Goal: Contribute content: Add original content to the website for others to see

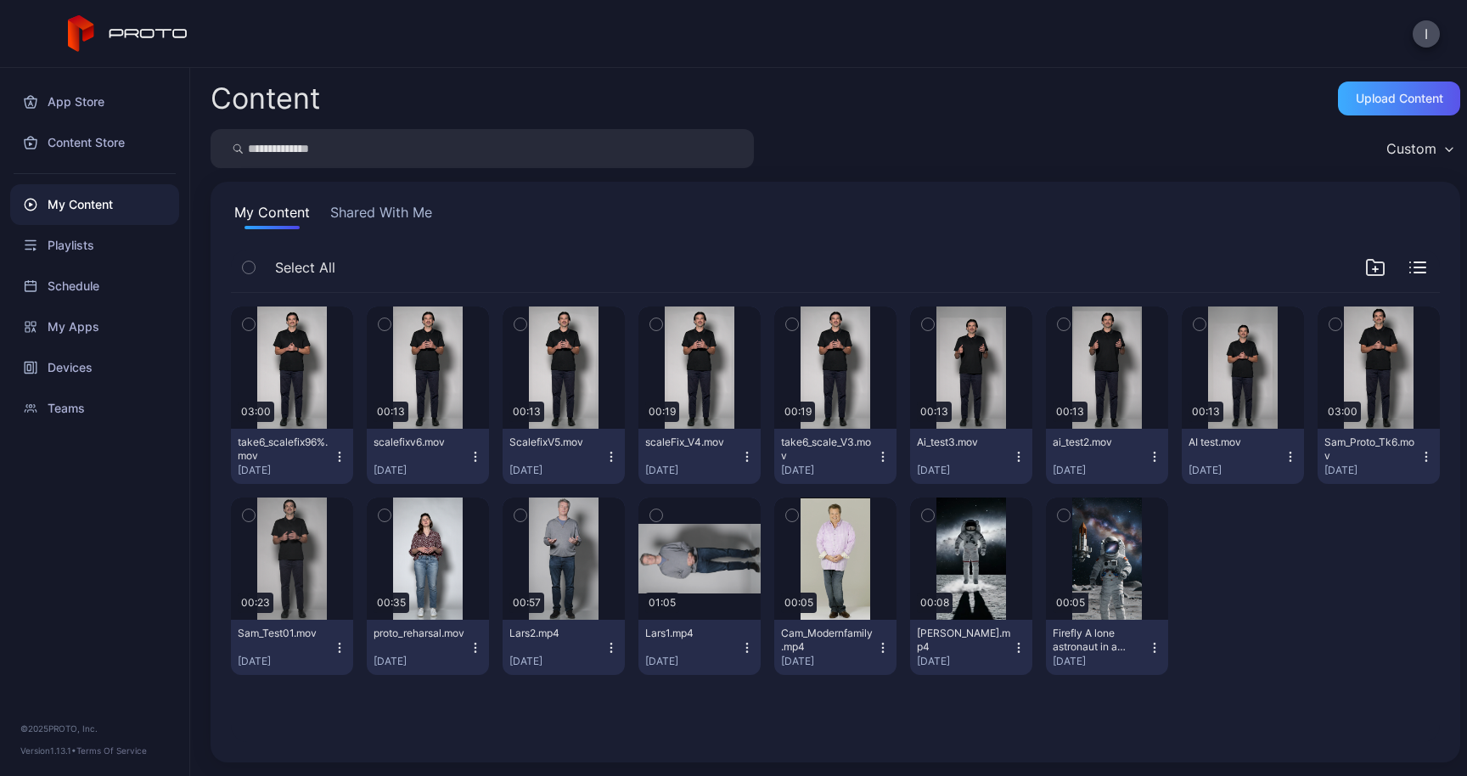
click at [1397, 100] on div "Upload Content" at bounding box center [1399, 99] width 87 height 14
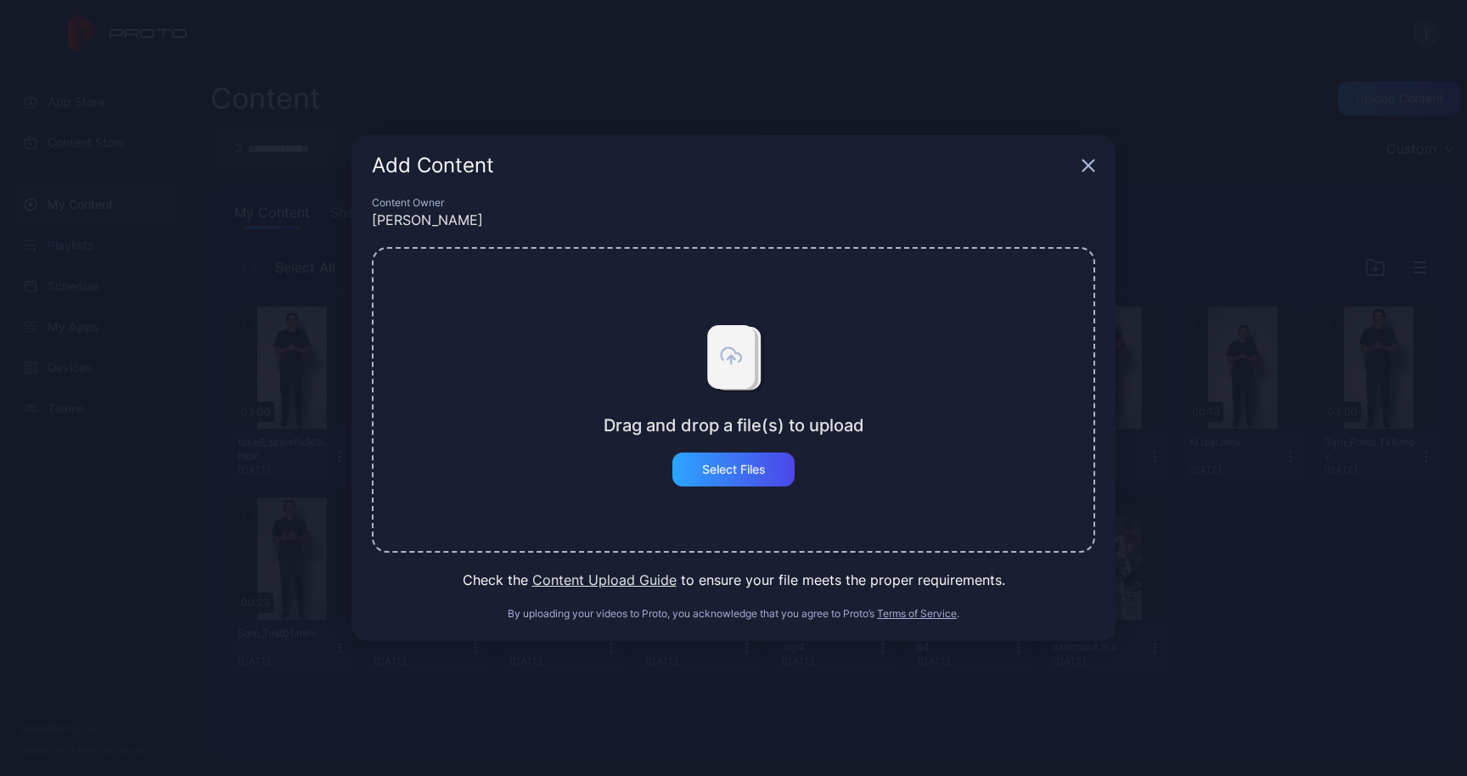
click at [1081, 160] on div "Add Content" at bounding box center [734, 165] width 764 height 61
click at [1088, 157] on div "Add Content" at bounding box center [734, 165] width 764 height 61
click at [1088, 167] on icon "button" at bounding box center [1089, 166] width 14 height 14
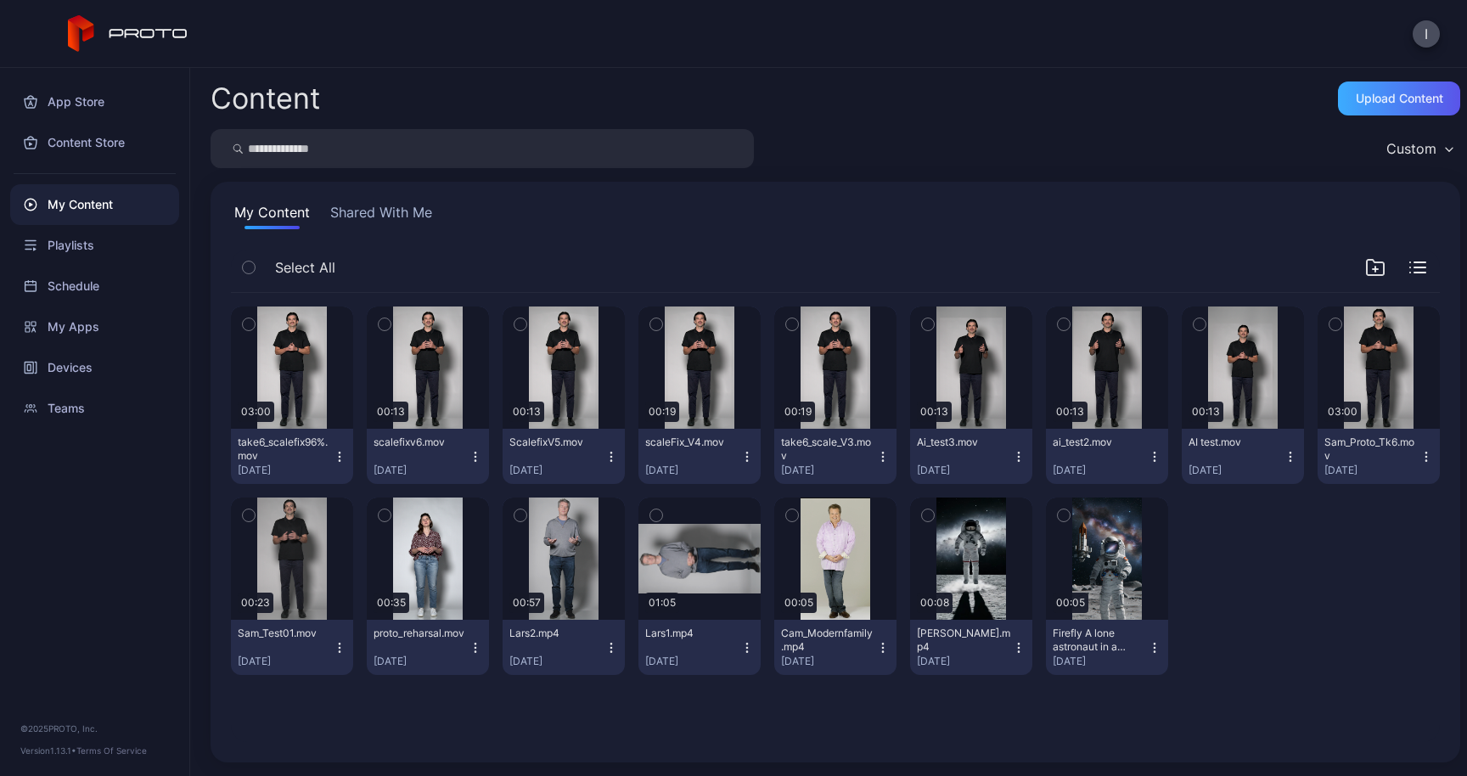
click at [1356, 104] on div "Upload Content" at bounding box center [1399, 99] width 87 height 14
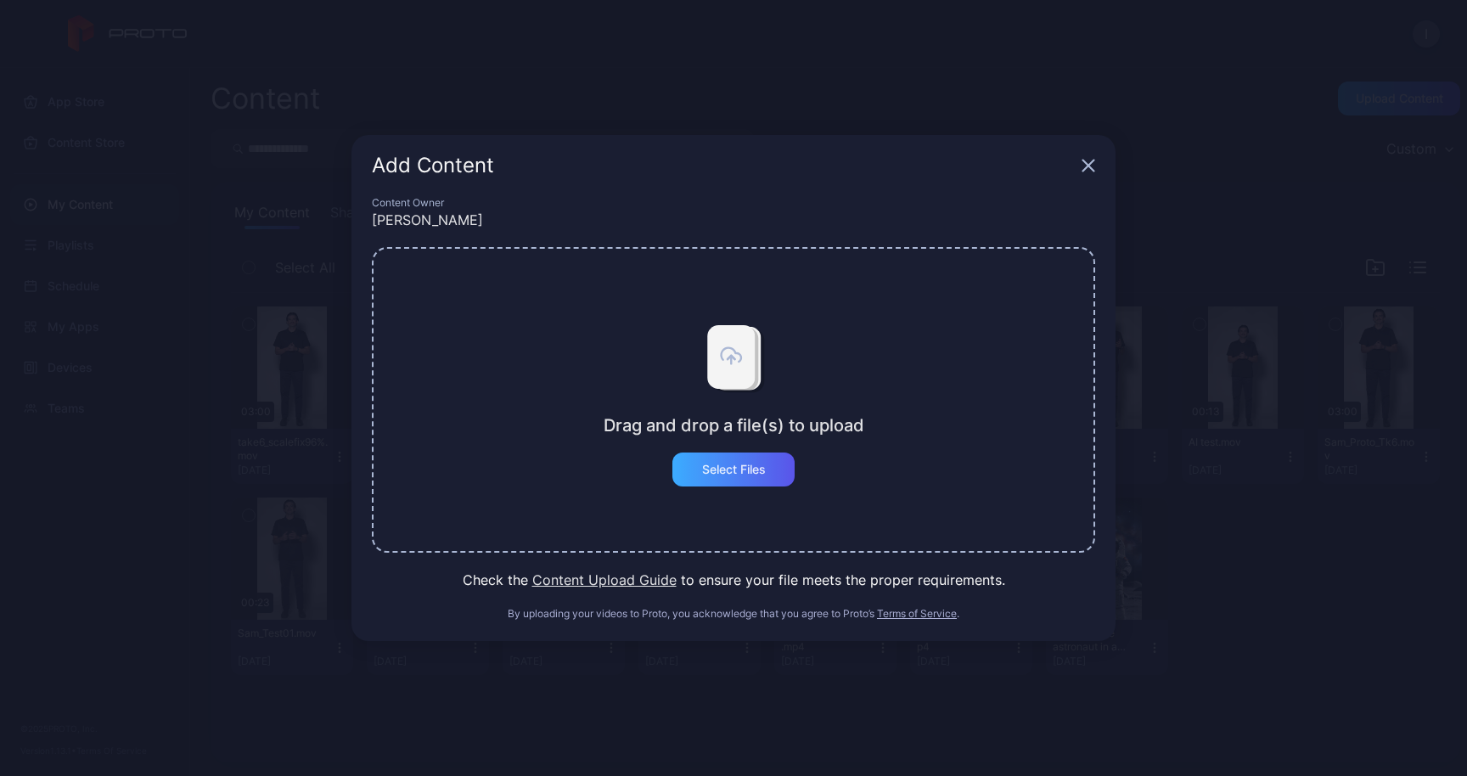
click at [705, 479] on div "Select Files" at bounding box center [733, 470] width 122 height 34
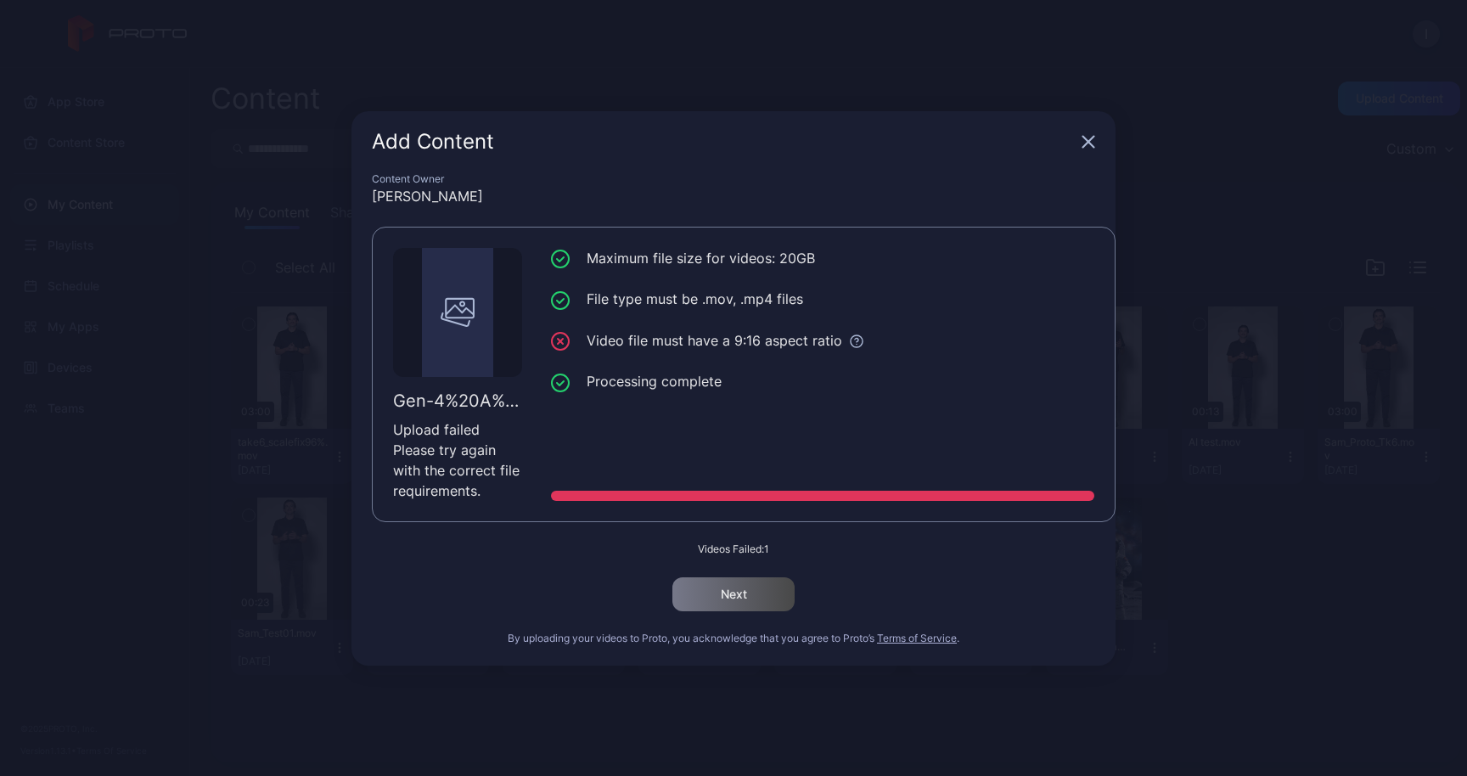
click at [1088, 144] on icon "button" at bounding box center [1089, 142] width 14 height 14
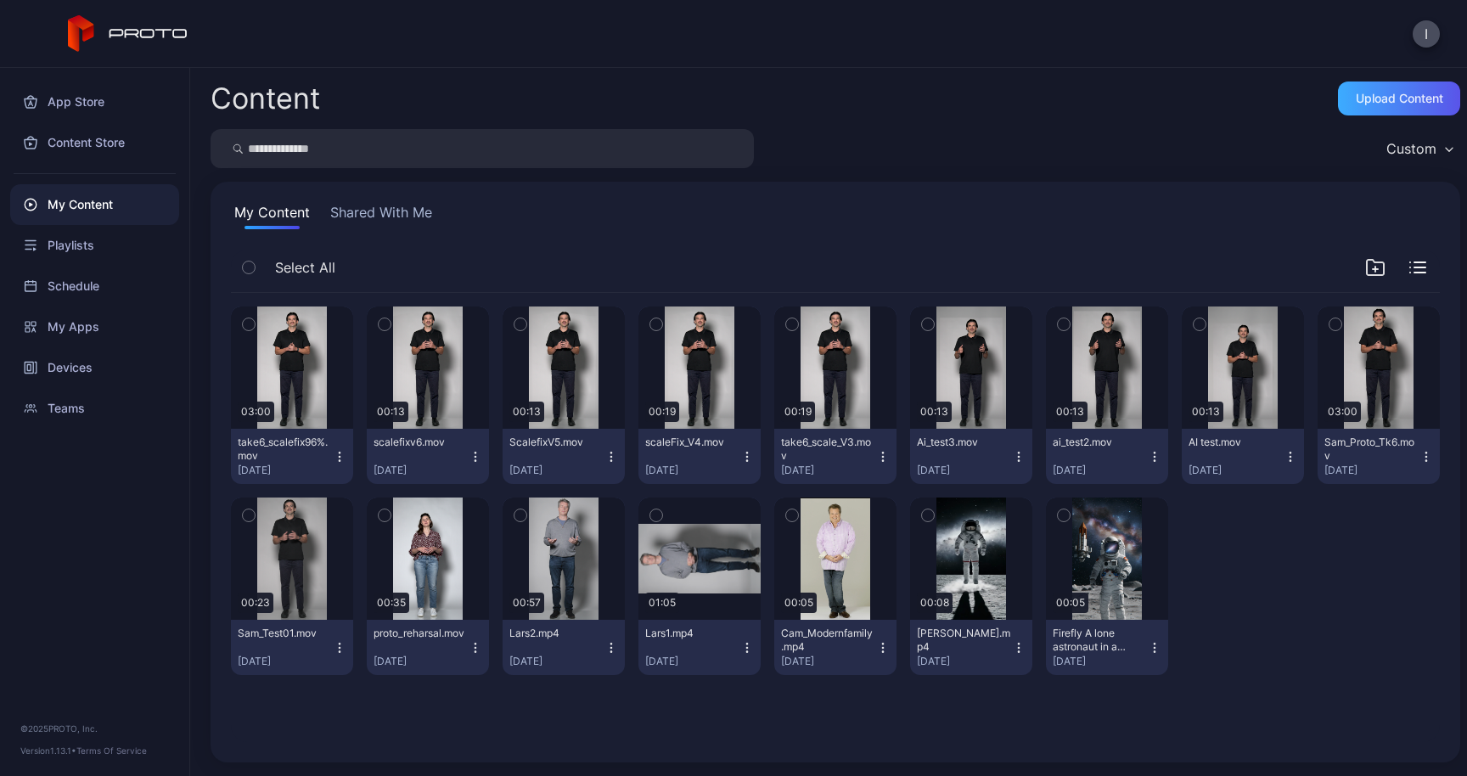
click at [1363, 100] on div "Upload Content" at bounding box center [1399, 99] width 87 height 14
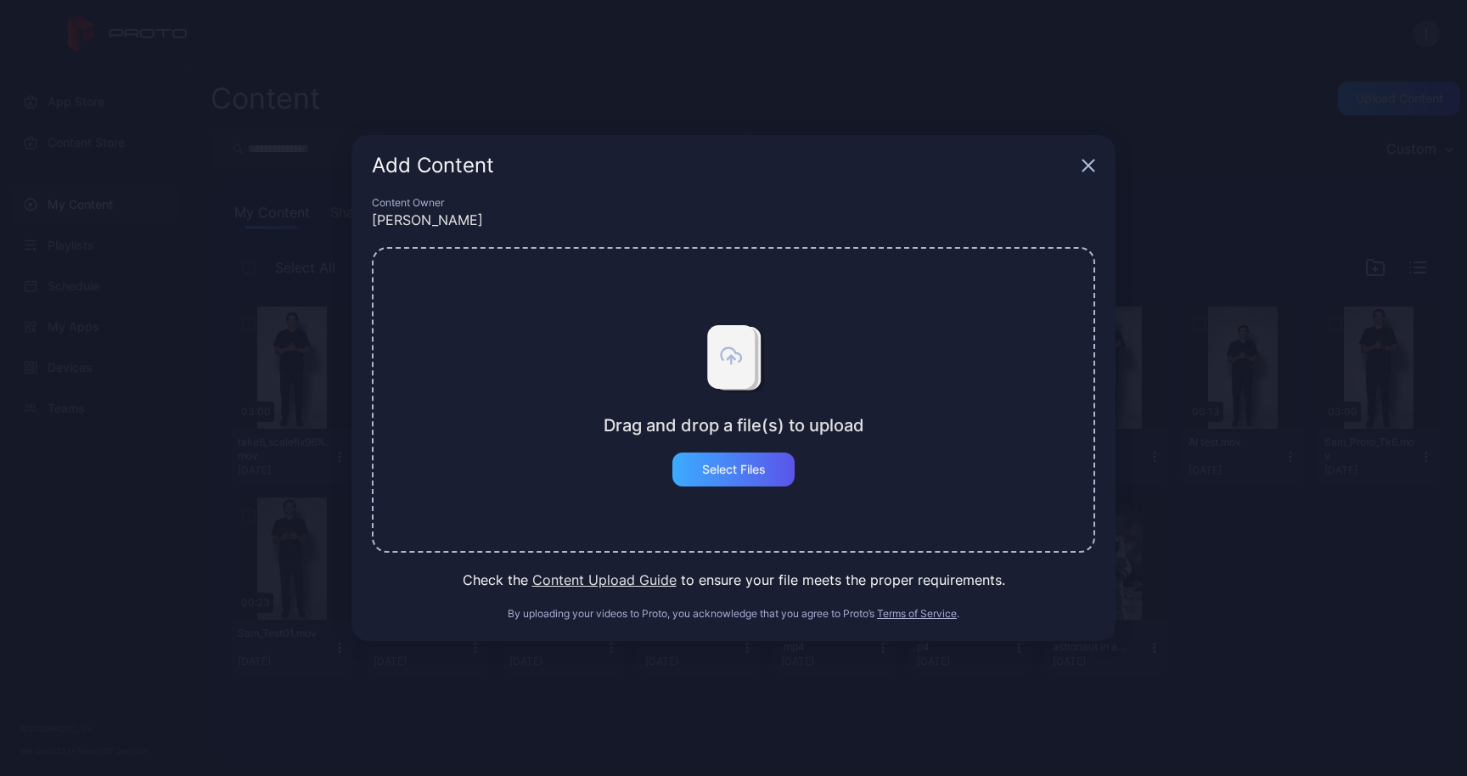
click at [740, 470] on div "Select Files" at bounding box center [734, 470] width 64 height 14
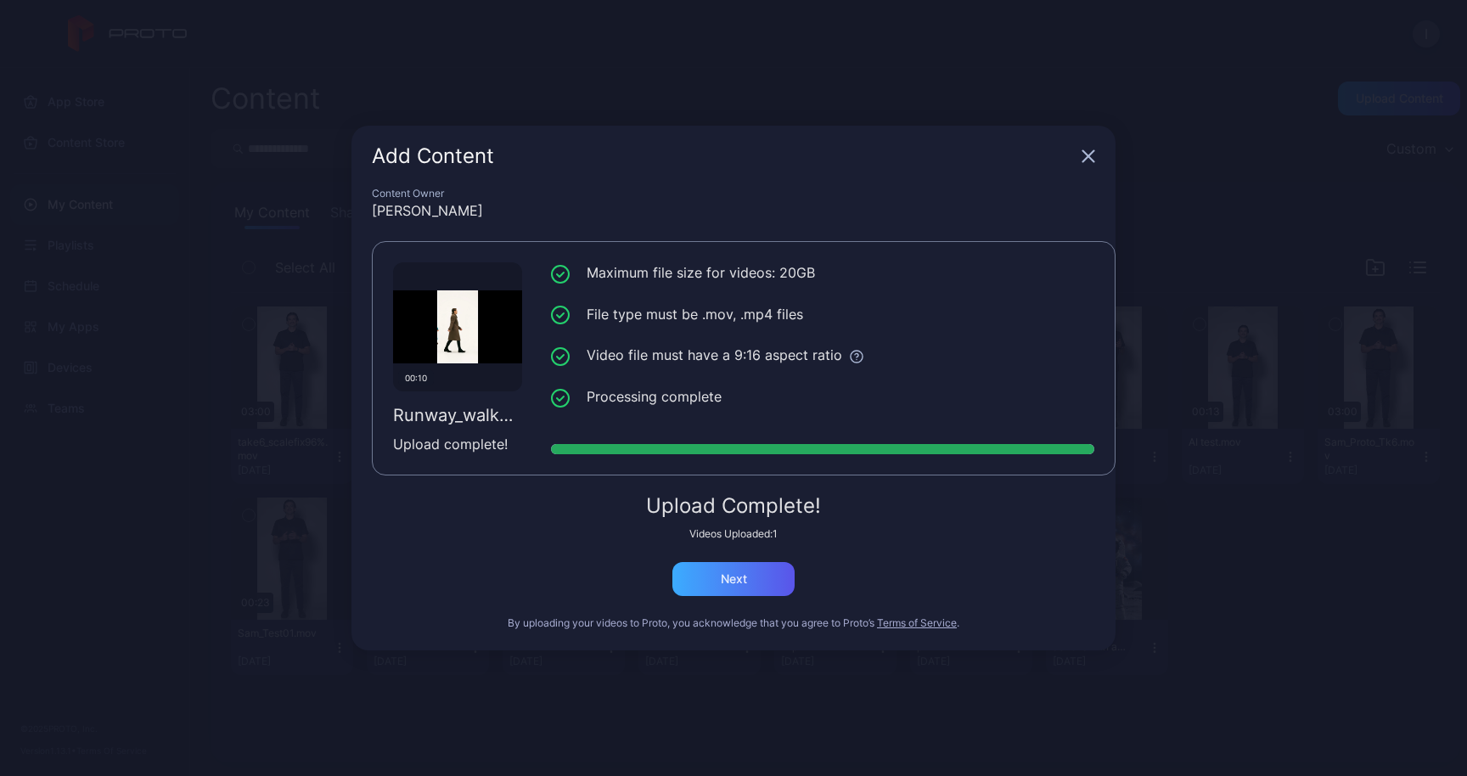
click at [718, 586] on div "Next" at bounding box center [733, 579] width 122 height 34
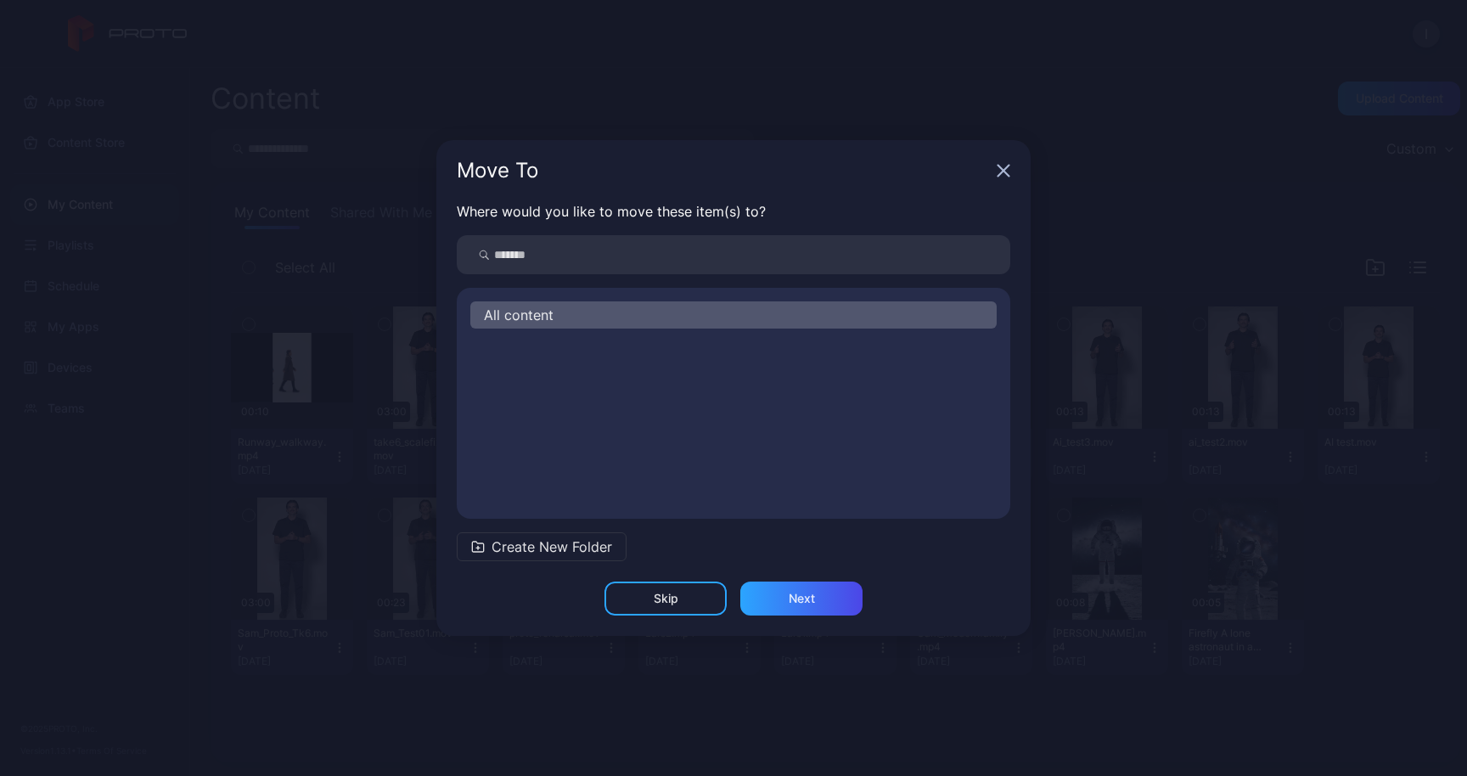
click at [674, 596] on div "Skip" at bounding box center [666, 599] width 25 height 14
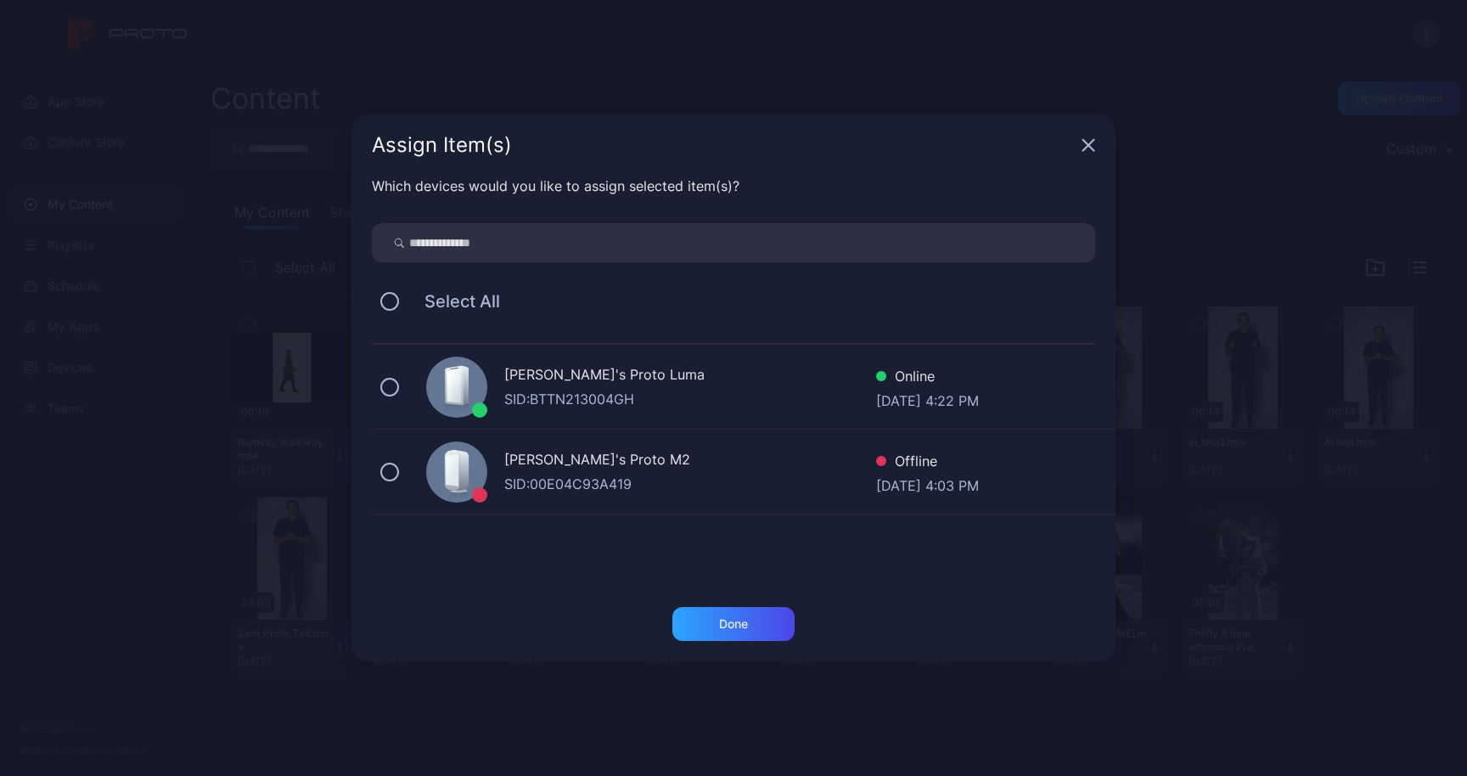
click at [558, 393] on div "SID: BTTN213004GH" at bounding box center [690, 399] width 372 height 20
click at [732, 630] on div "Done" at bounding box center [733, 624] width 122 height 34
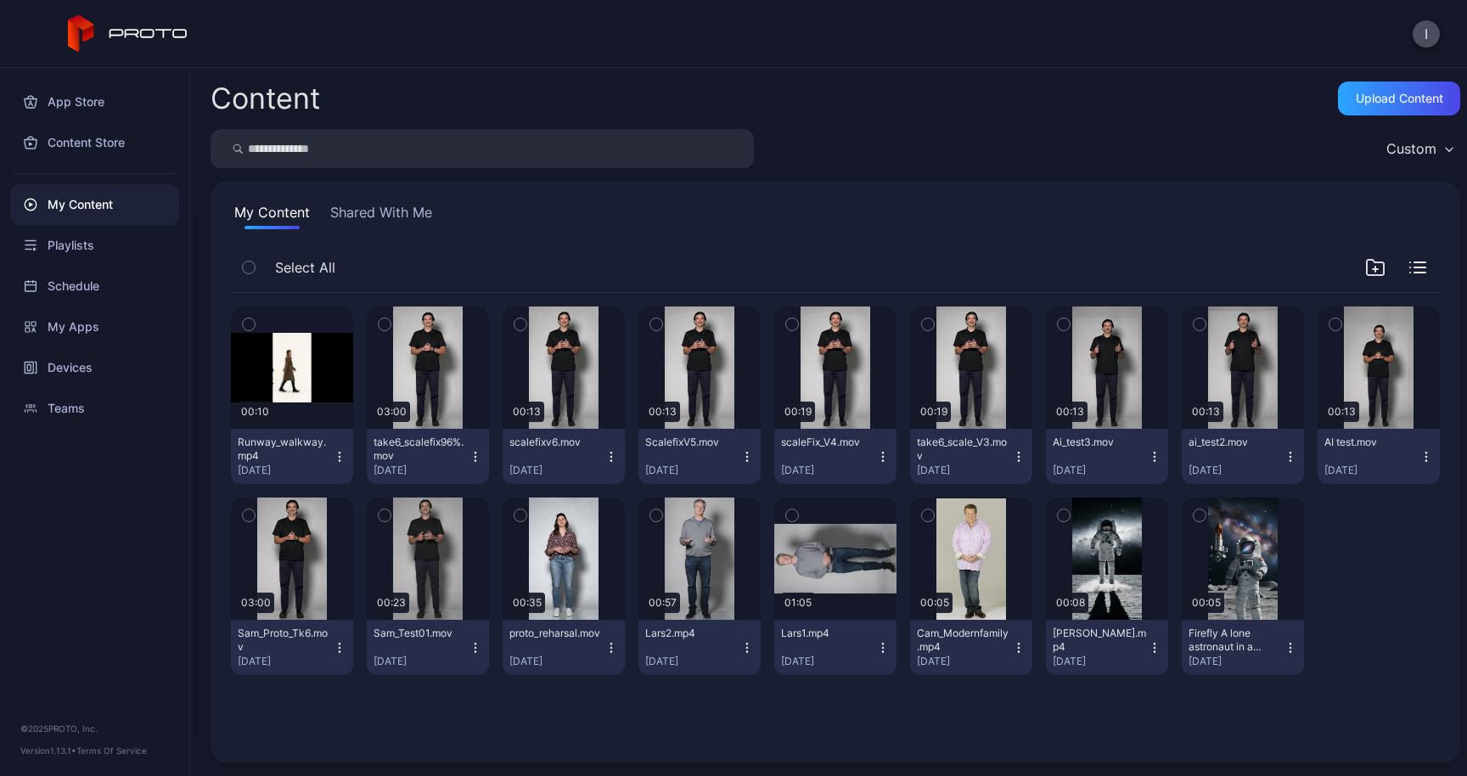
click at [346, 458] on icon "button" at bounding box center [340, 457] width 14 height 14
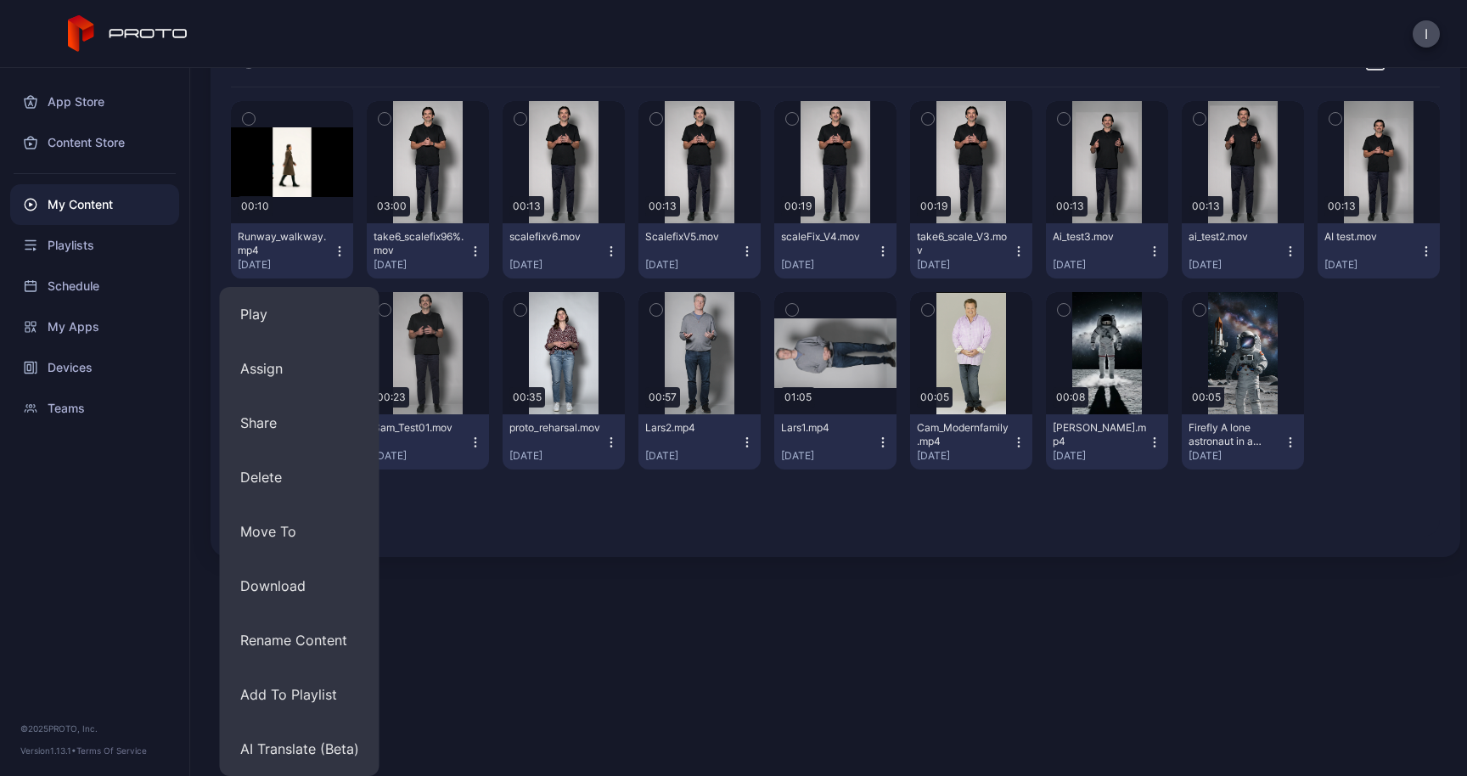
scroll to position [138, 0]
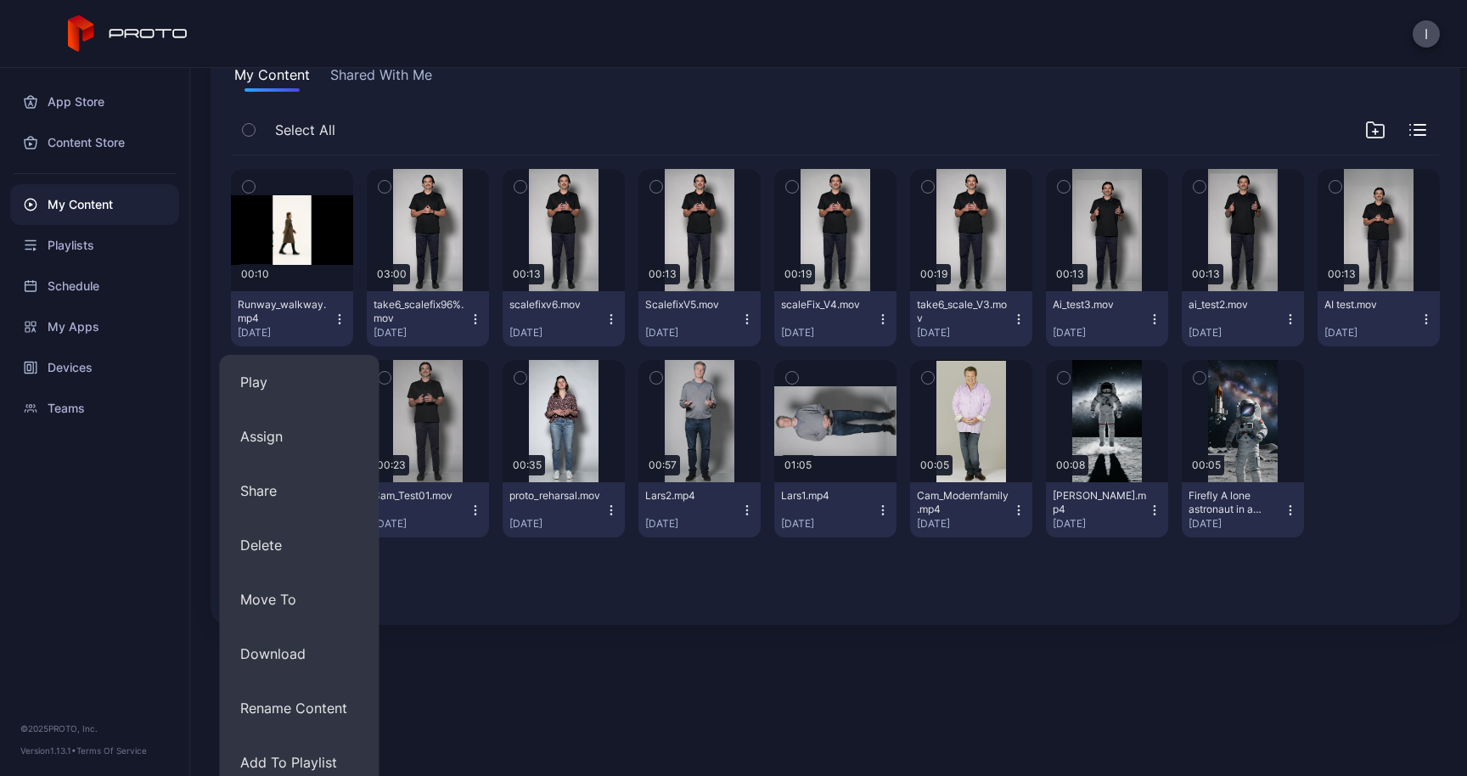
click at [571, 551] on div "Preview 00:10 Runway_walkway.mp4 [DATE] Preview 03:00 take6_scalefix96%.mov [DA…" at bounding box center [835, 353] width 1209 height 396
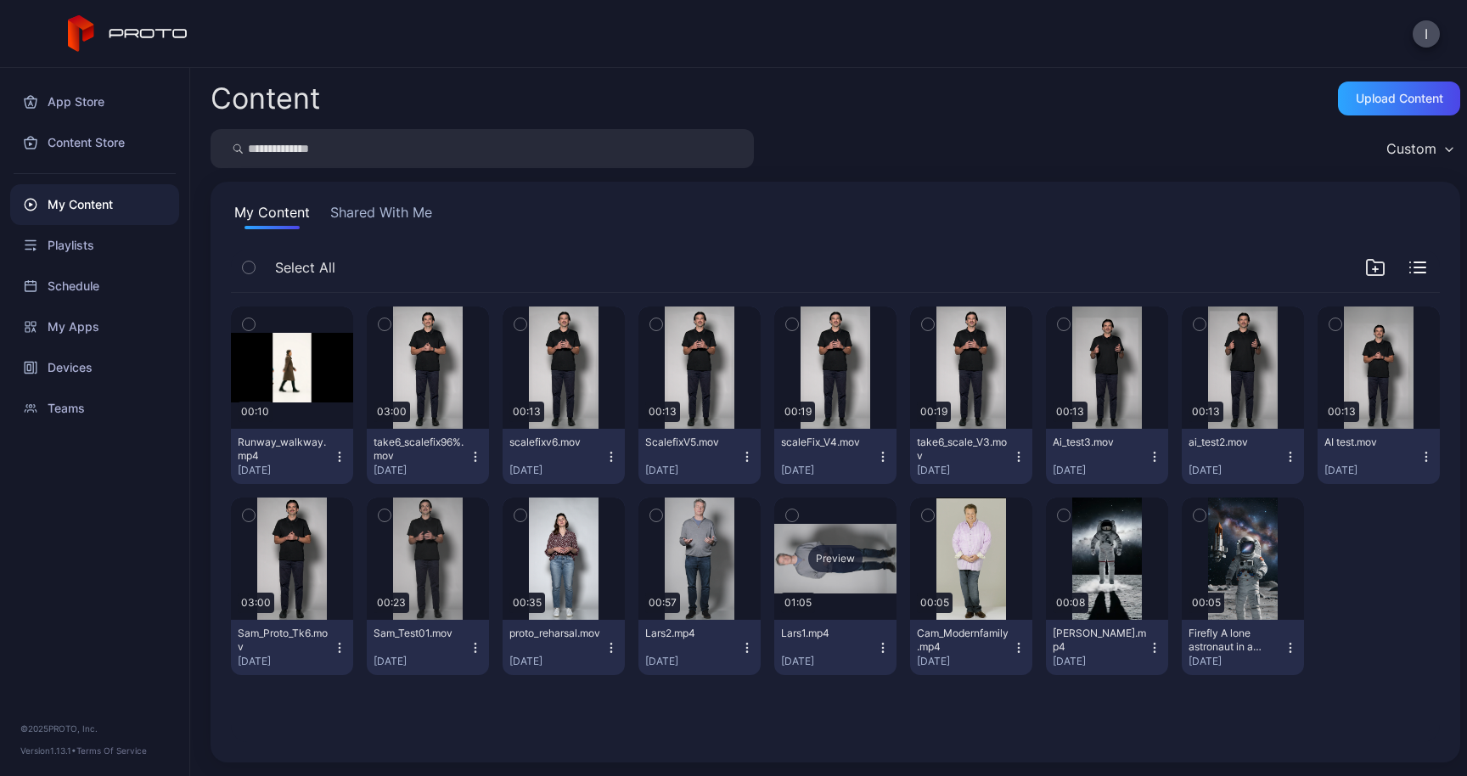
scroll to position [0, 0]
click at [1375, 93] on div "Upload Content" at bounding box center [1399, 99] width 87 height 14
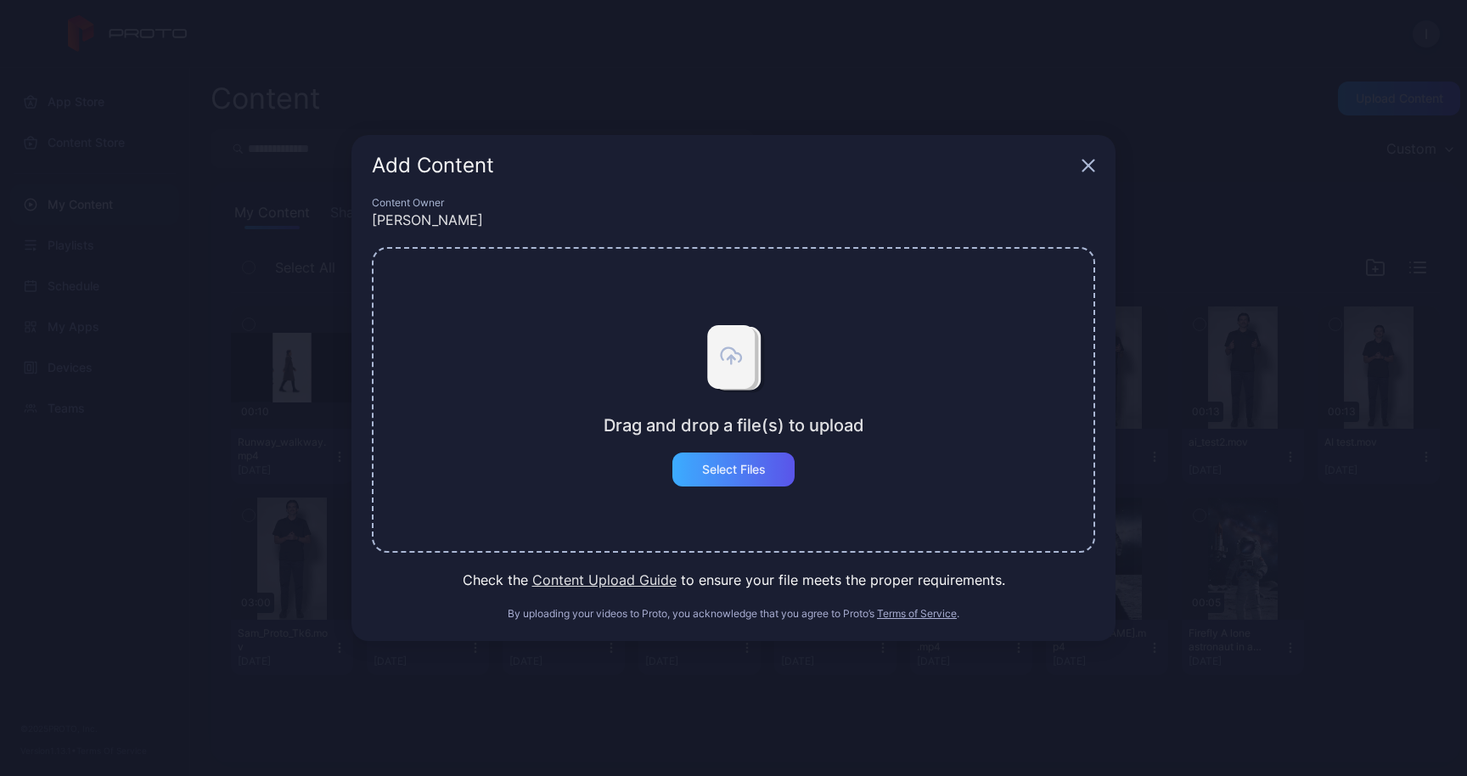
click at [758, 485] on div "Select Files" at bounding box center [733, 470] width 122 height 34
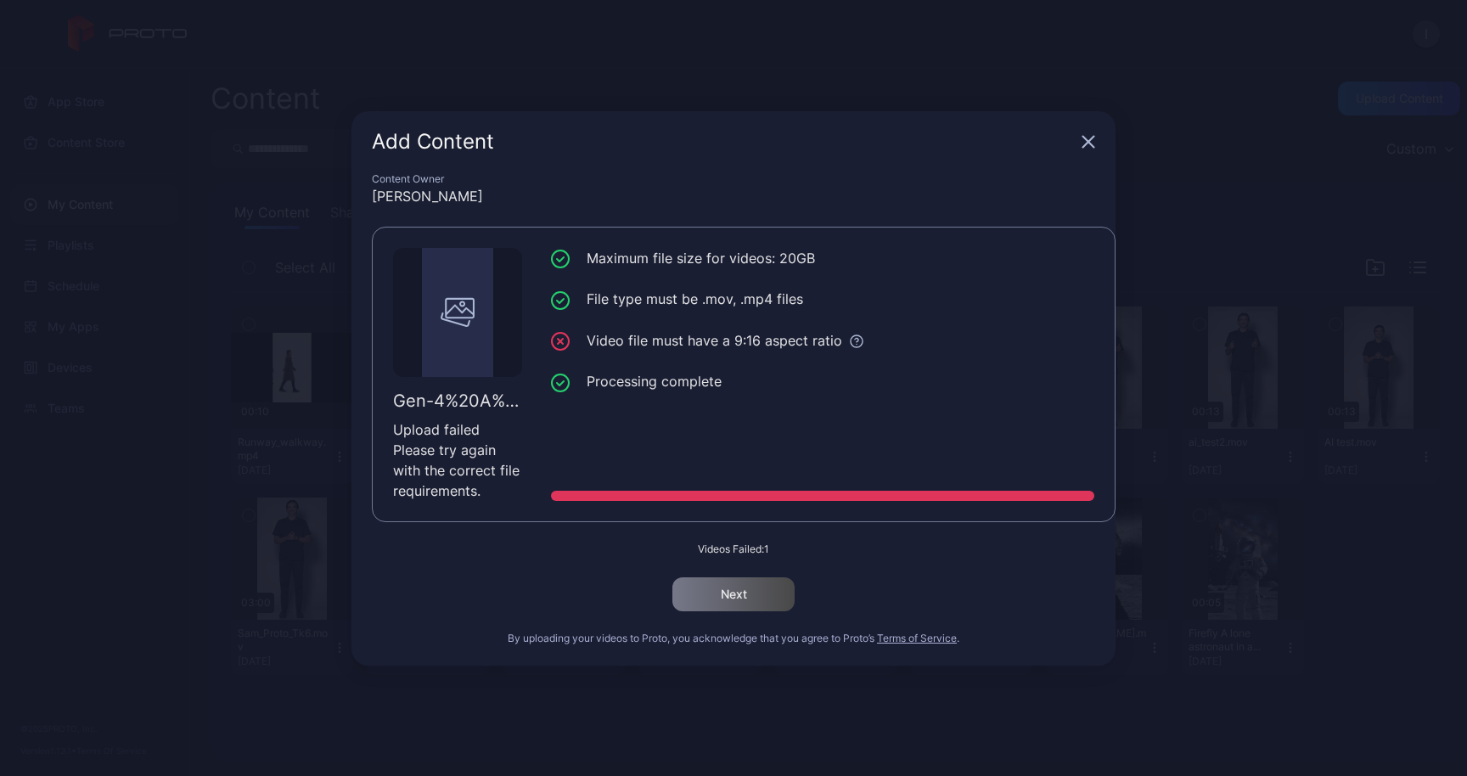
click at [1089, 142] on icon "button" at bounding box center [1088, 141] width 11 height 11
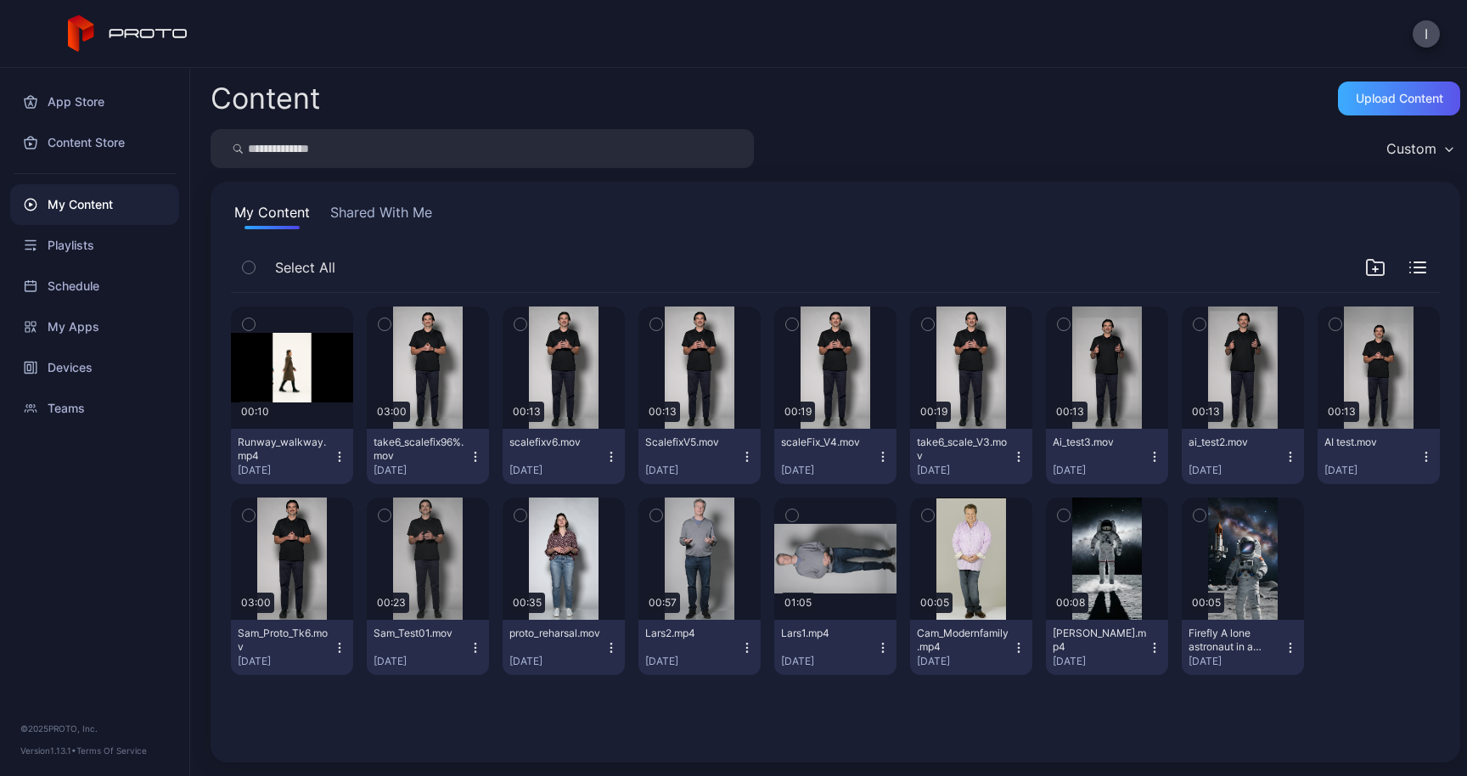
click at [1362, 90] on div "Upload Content" at bounding box center [1399, 99] width 122 height 34
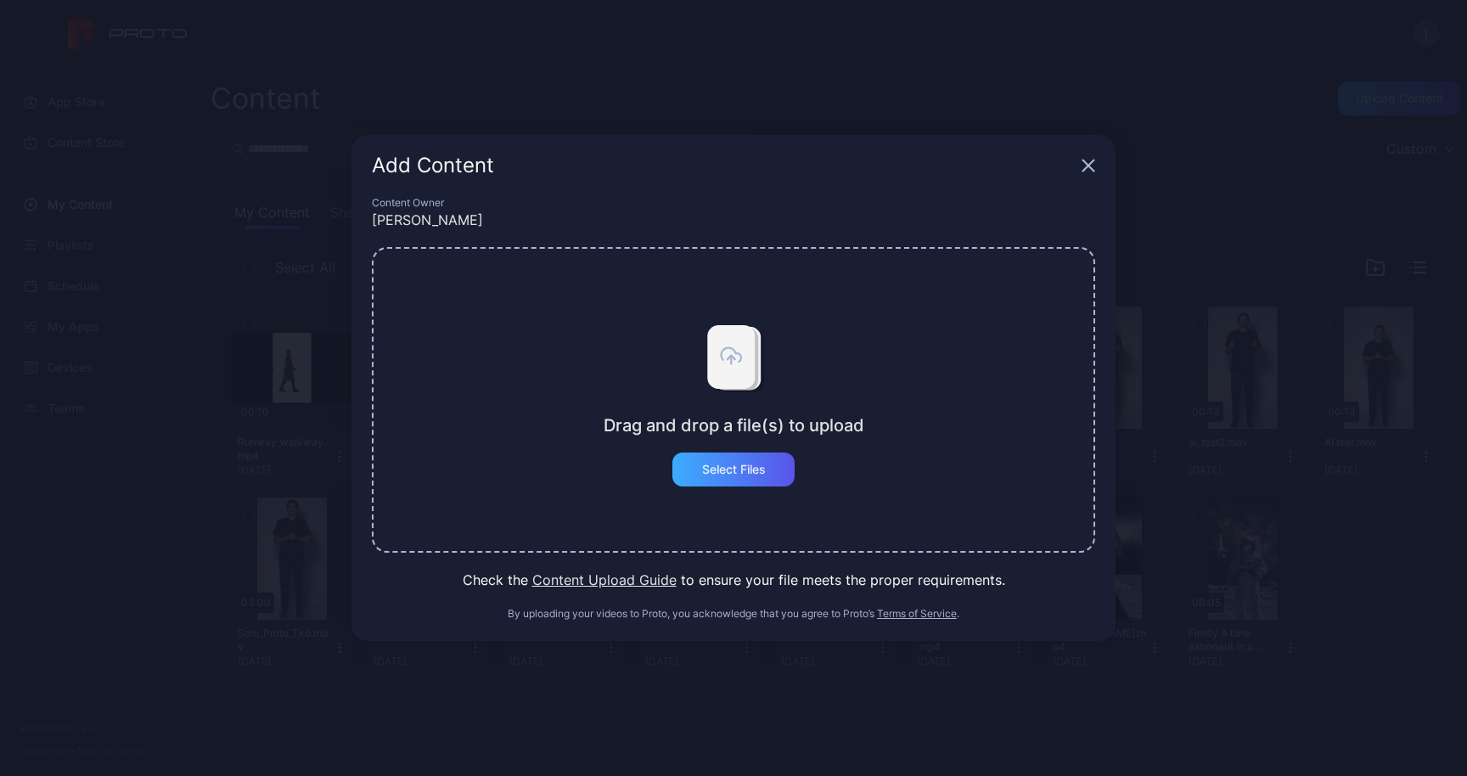
click at [734, 464] on div "Select Files" at bounding box center [734, 470] width 64 height 14
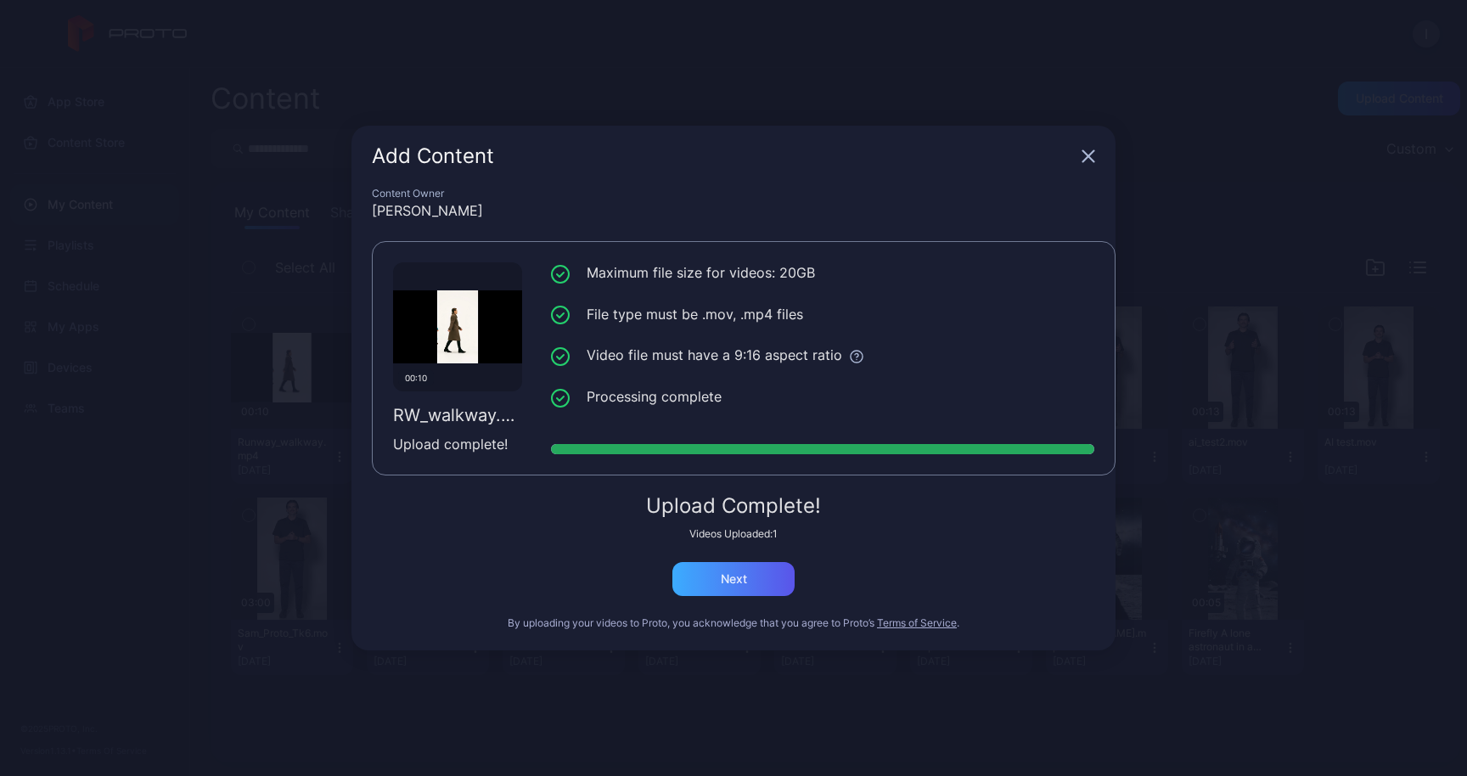
click at [734, 583] on div "Next" at bounding box center [734, 579] width 26 height 14
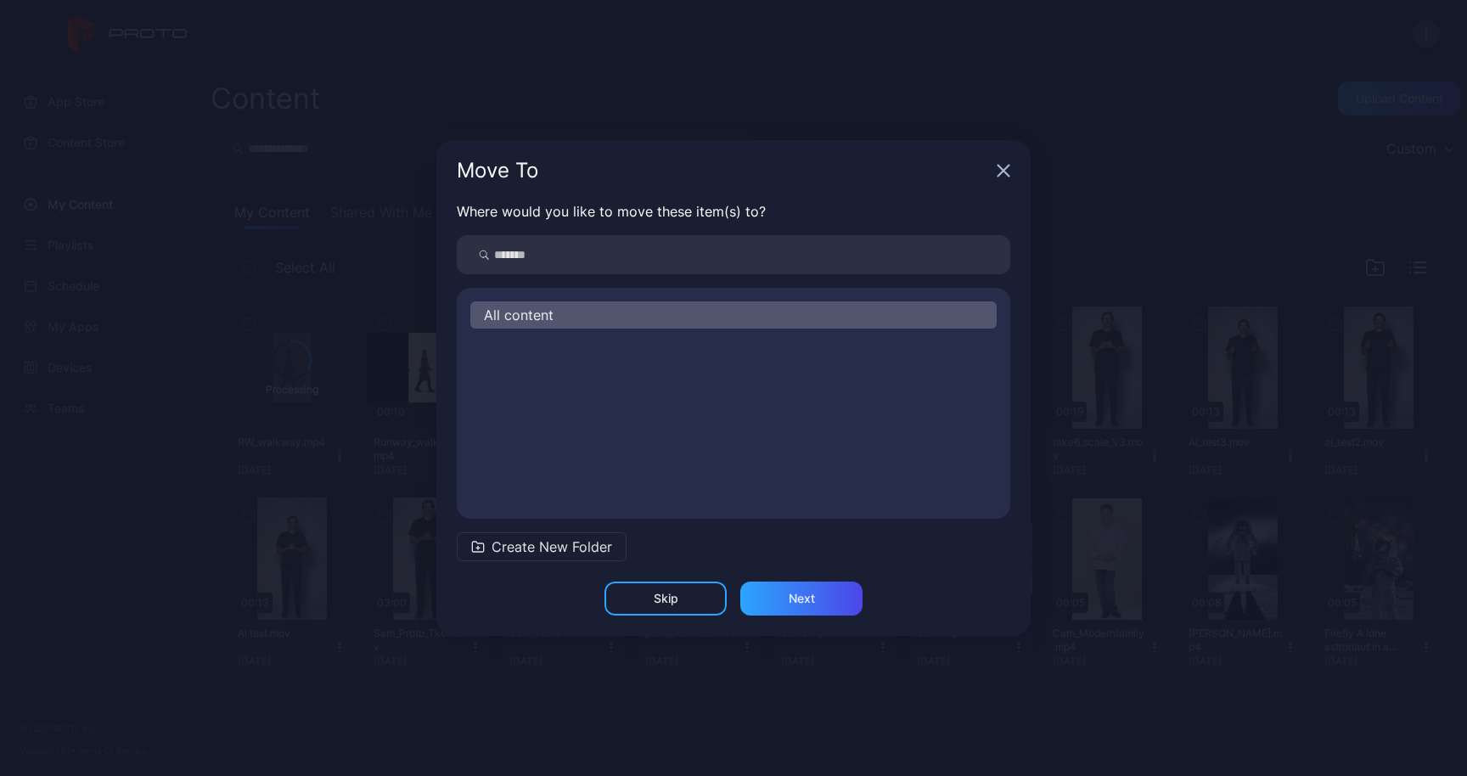
click at [593, 560] on button "Create New Folder" at bounding box center [542, 546] width 170 height 29
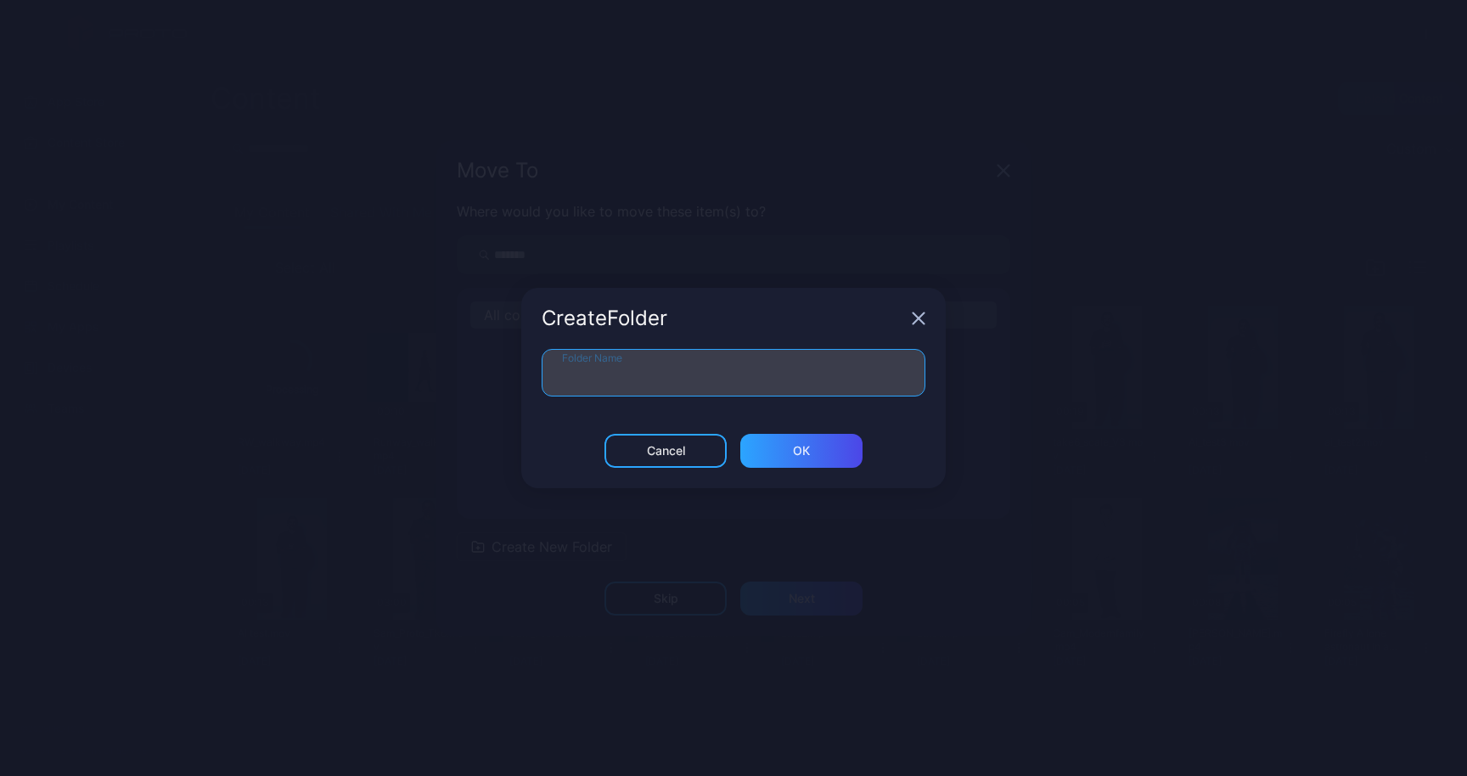
click at [625, 390] on input "Folder Name" at bounding box center [734, 373] width 384 height 48
type input "******"
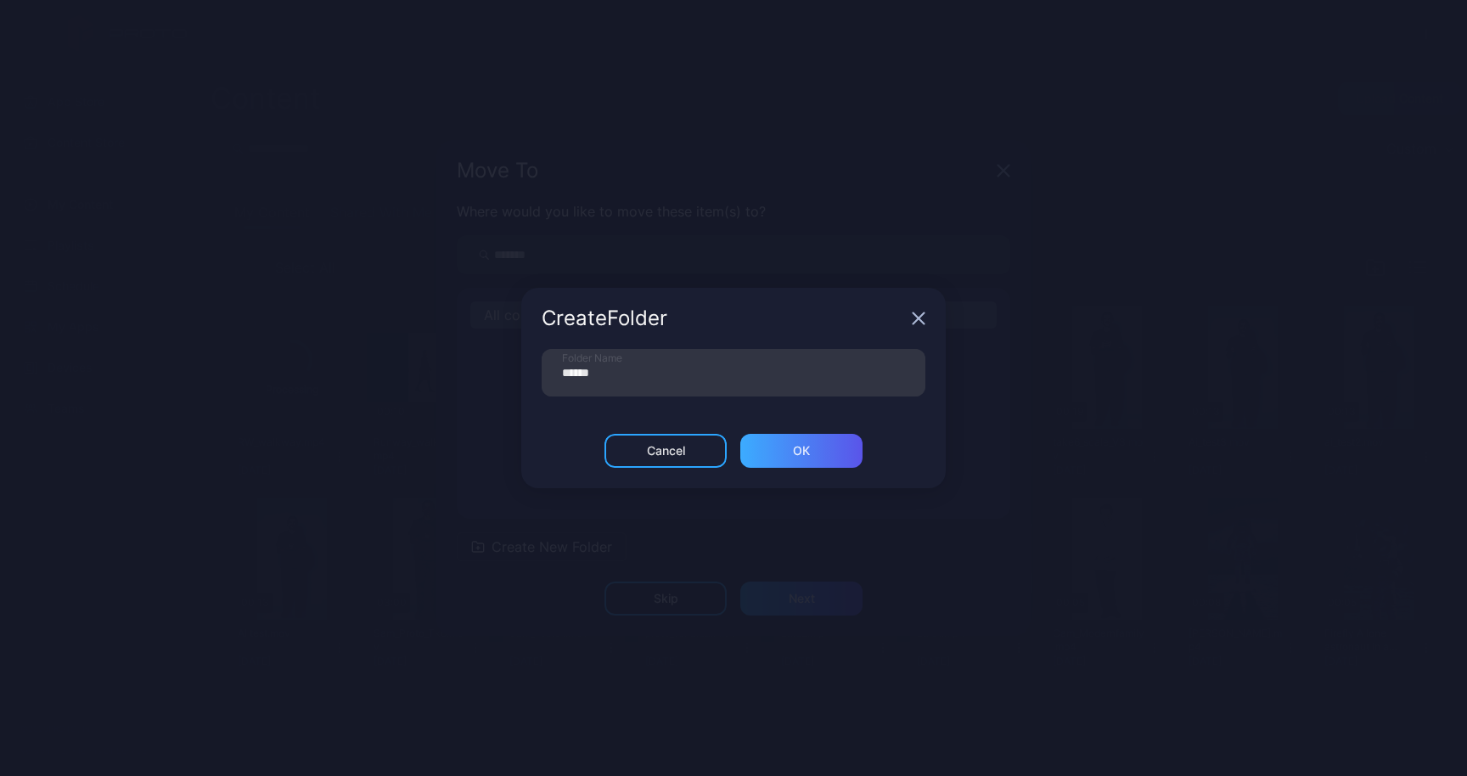
click at [824, 443] on div "ОК" at bounding box center [801, 451] width 122 height 34
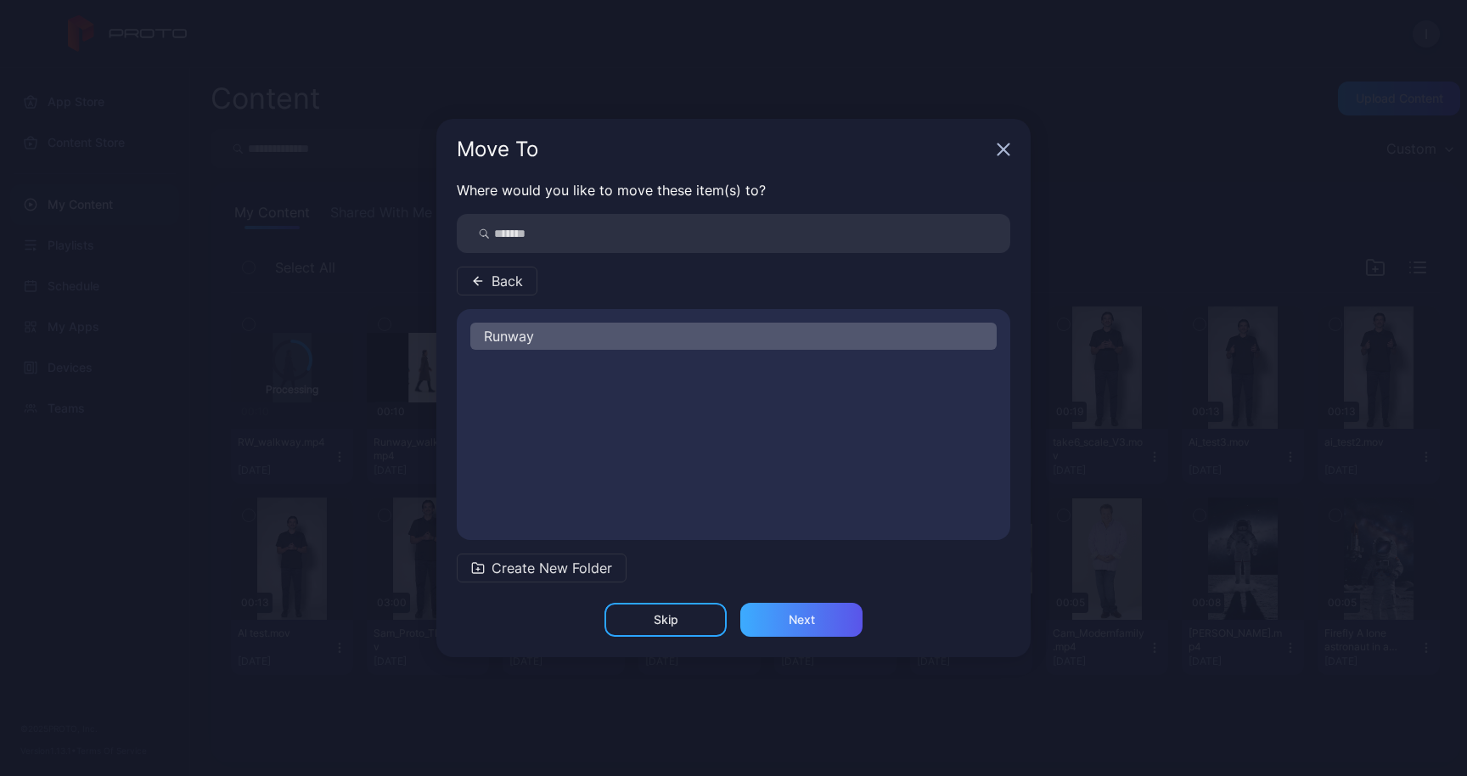
click at [796, 620] on div "Next" at bounding box center [802, 620] width 26 height 14
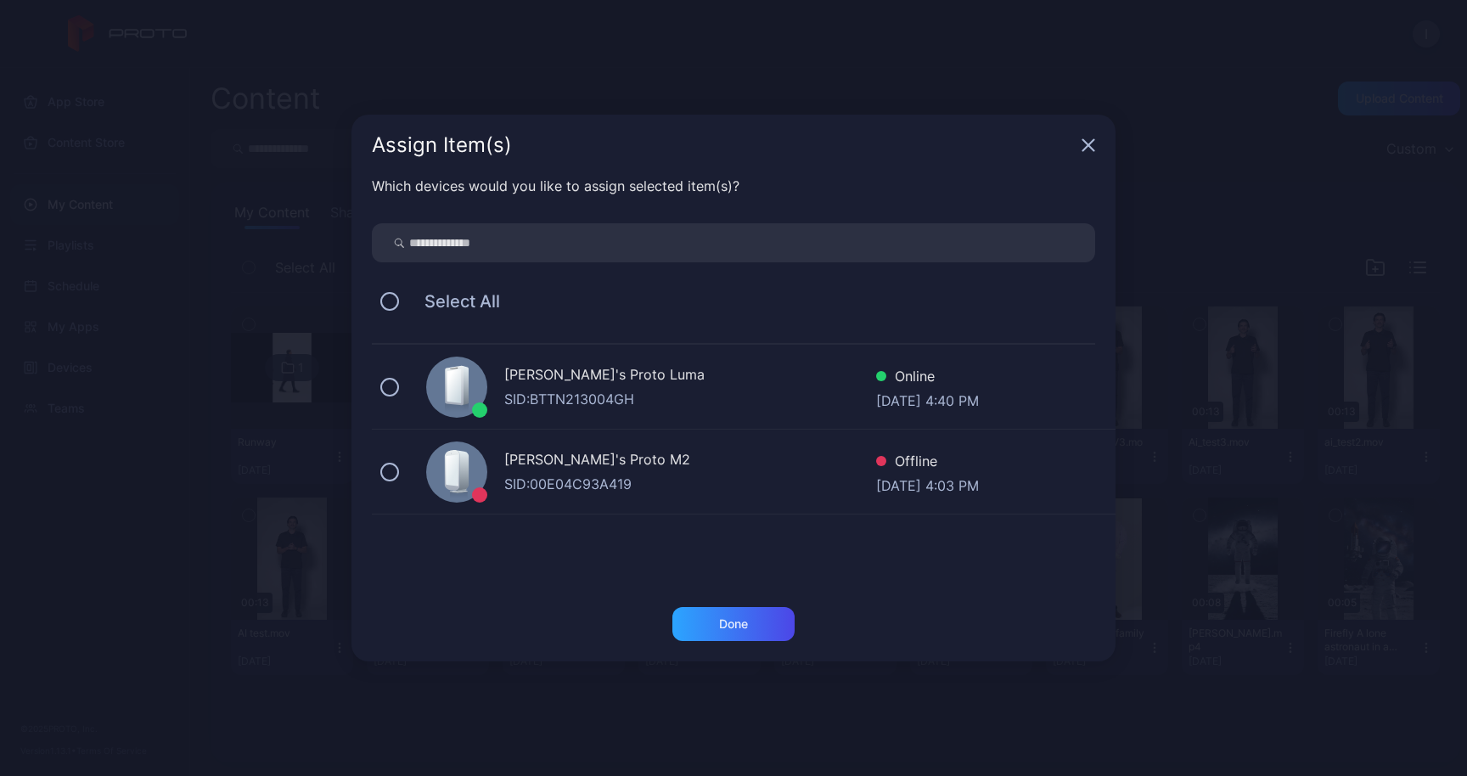
click at [661, 425] on div "[PERSON_NAME]'s Proto [PERSON_NAME]: BTTN213004GH Online [DATE] 4:40 PM" at bounding box center [744, 387] width 744 height 85
click at [721, 636] on div "Done" at bounding box center [733, 624] width 122 height 34
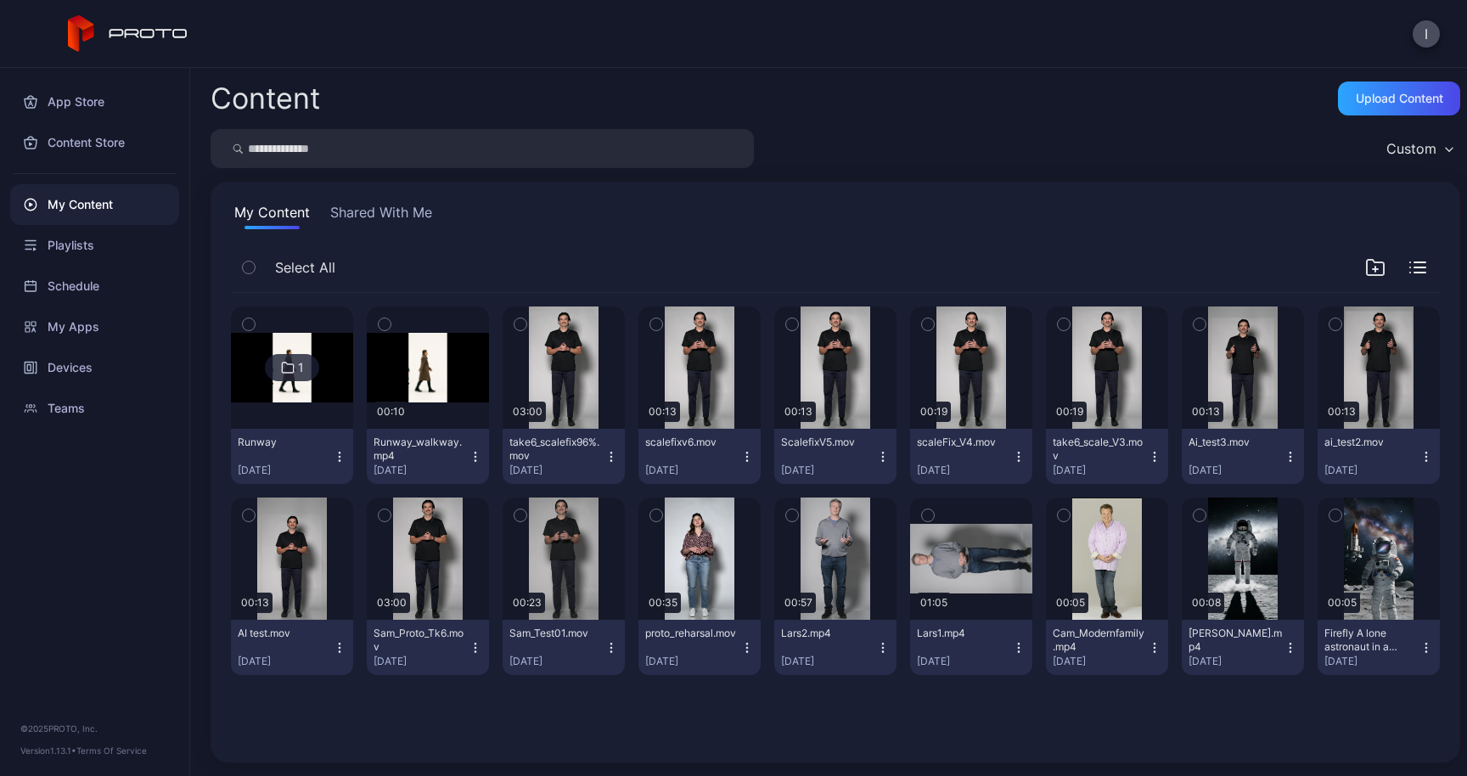
click at [469, 449] on div "Runway_walkway.mp4 [DATE]" at bounding box center [421, 457] width 95 height 42
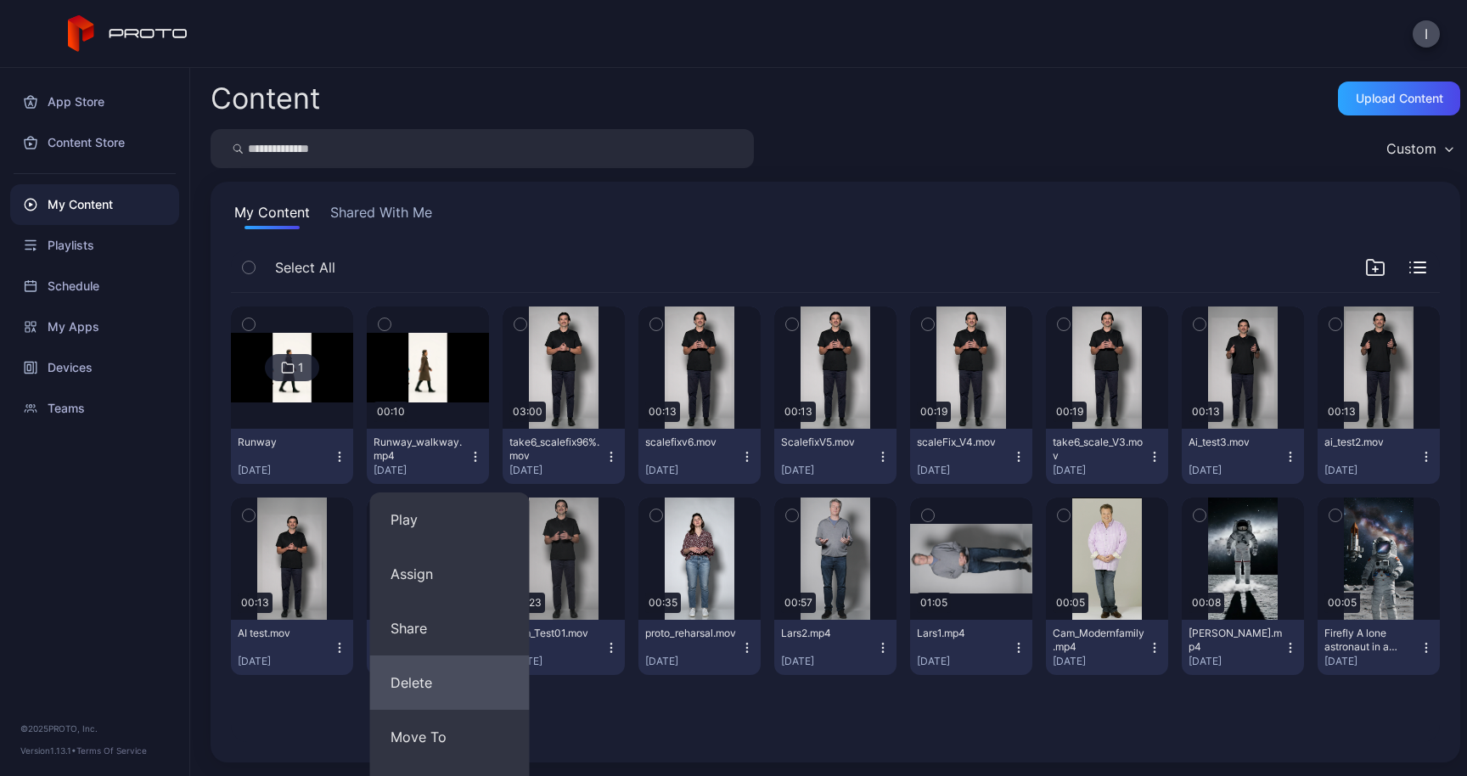
click at [446, 677] on button "Delete" at bounding box center [450, 682] width 160 height 54
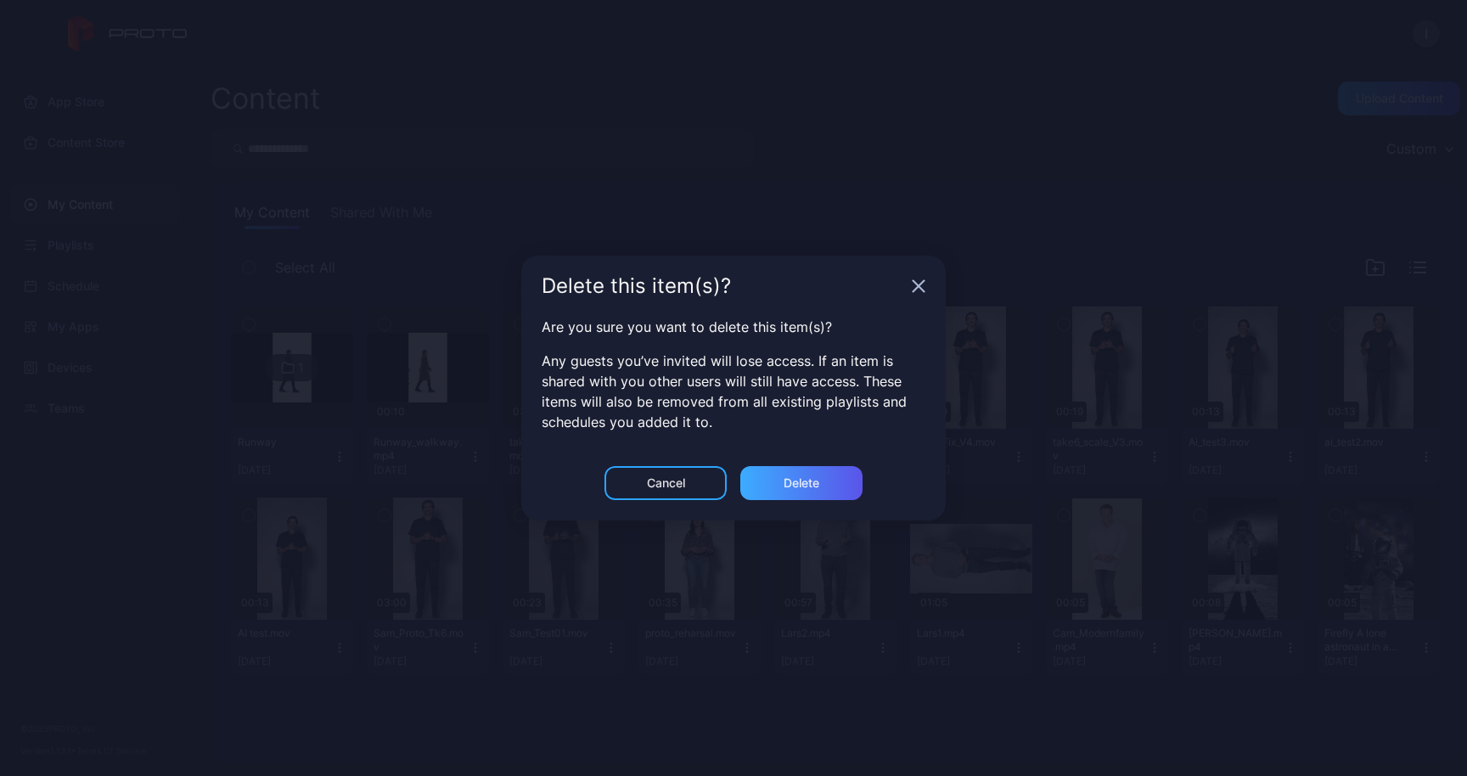
click at [769, 487] on div "Delete" at bounding box center [801, 483] width 122 height 34
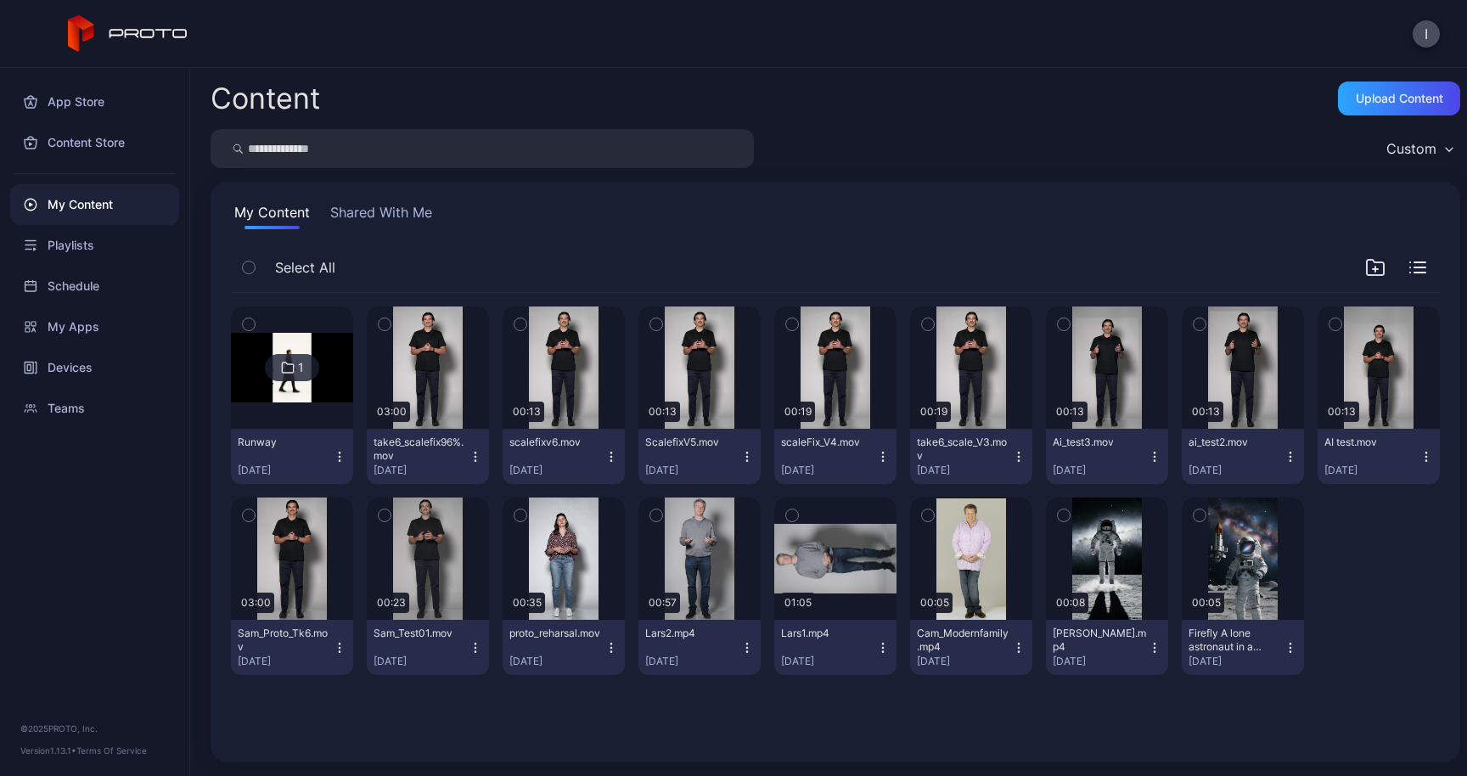
click at [338, 380] on img at bounding box center [292, 367] width 122 height 69
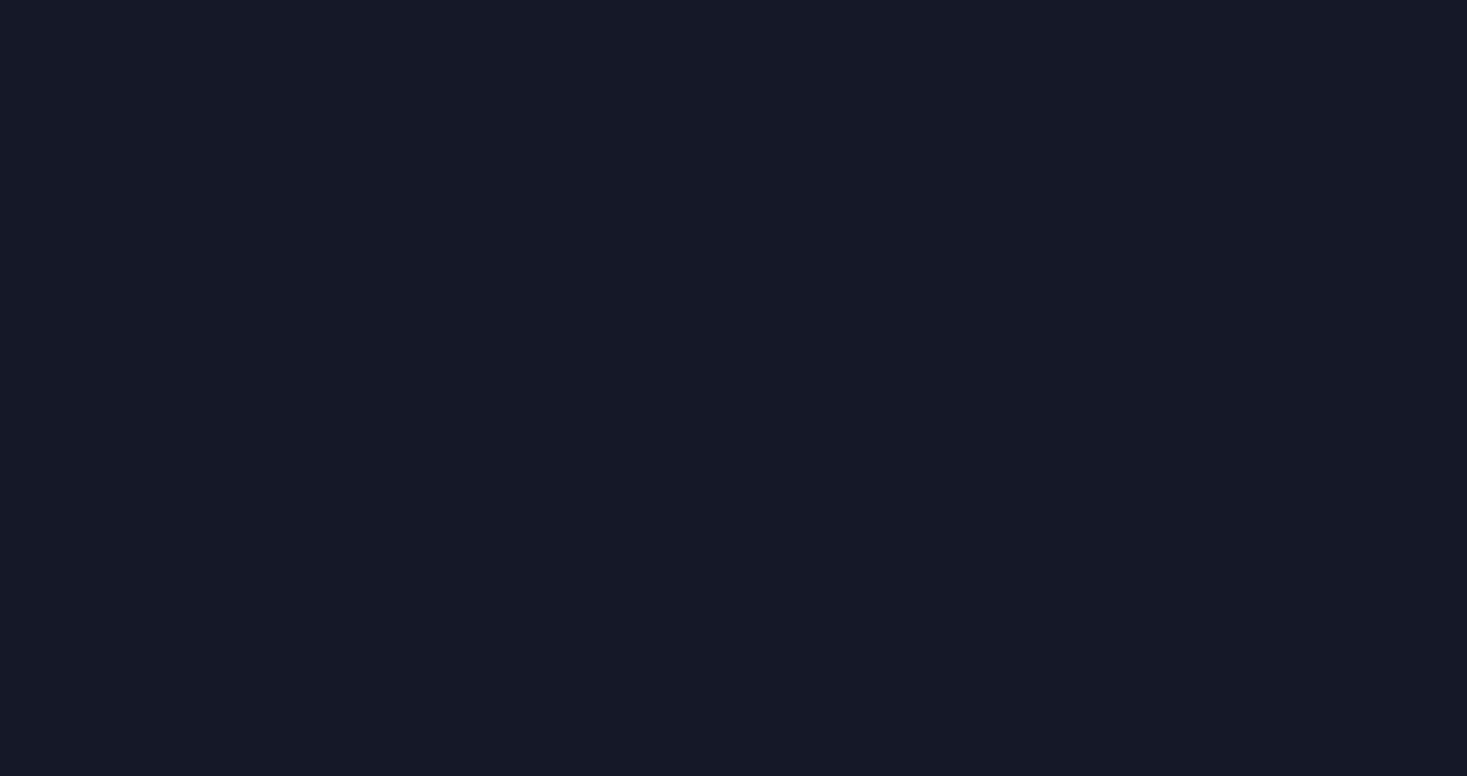
click at [338, 380] on div at bounding box center [733, 388] width 1467 height 776
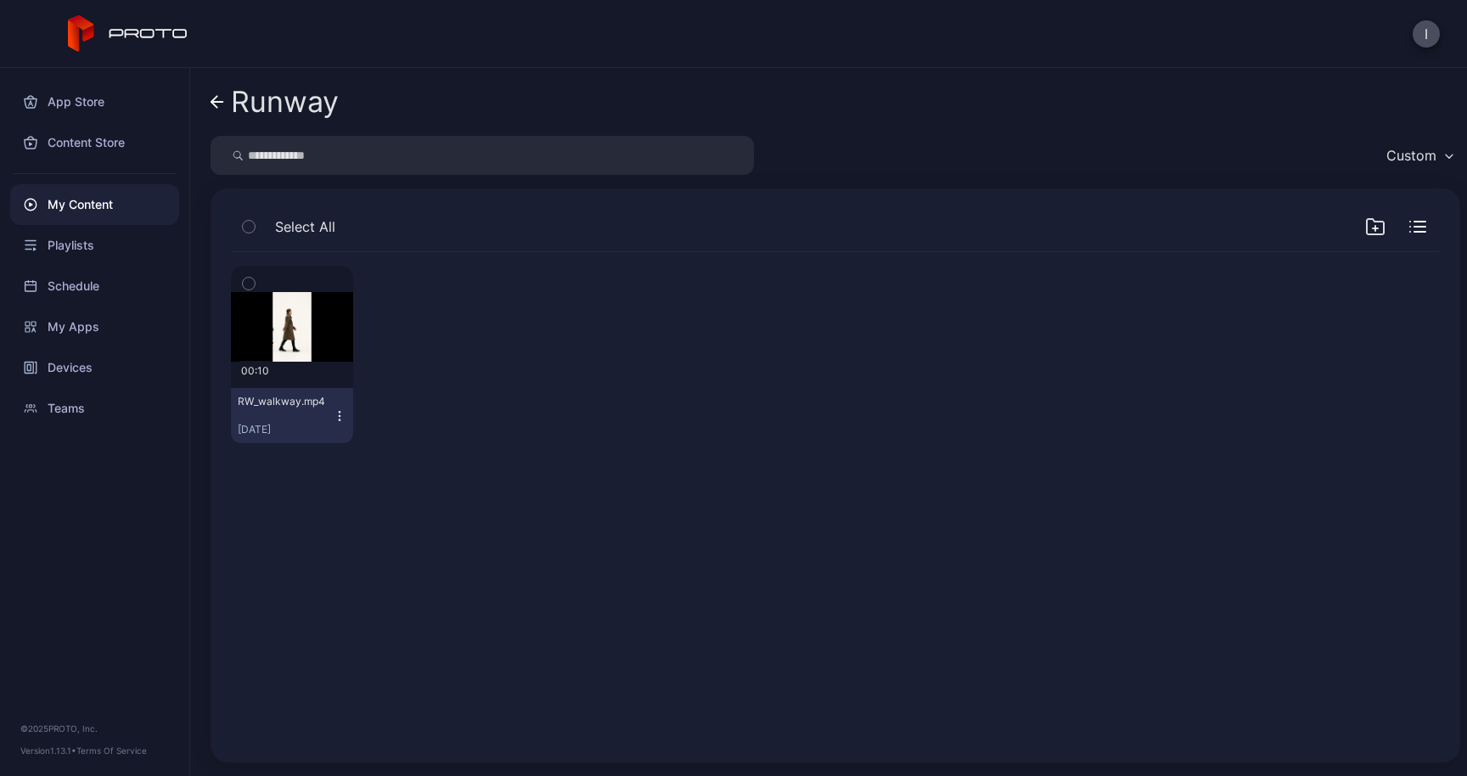
click at [346, 420] on icon "button" at bounding box center [340, 416] width 14 height 14
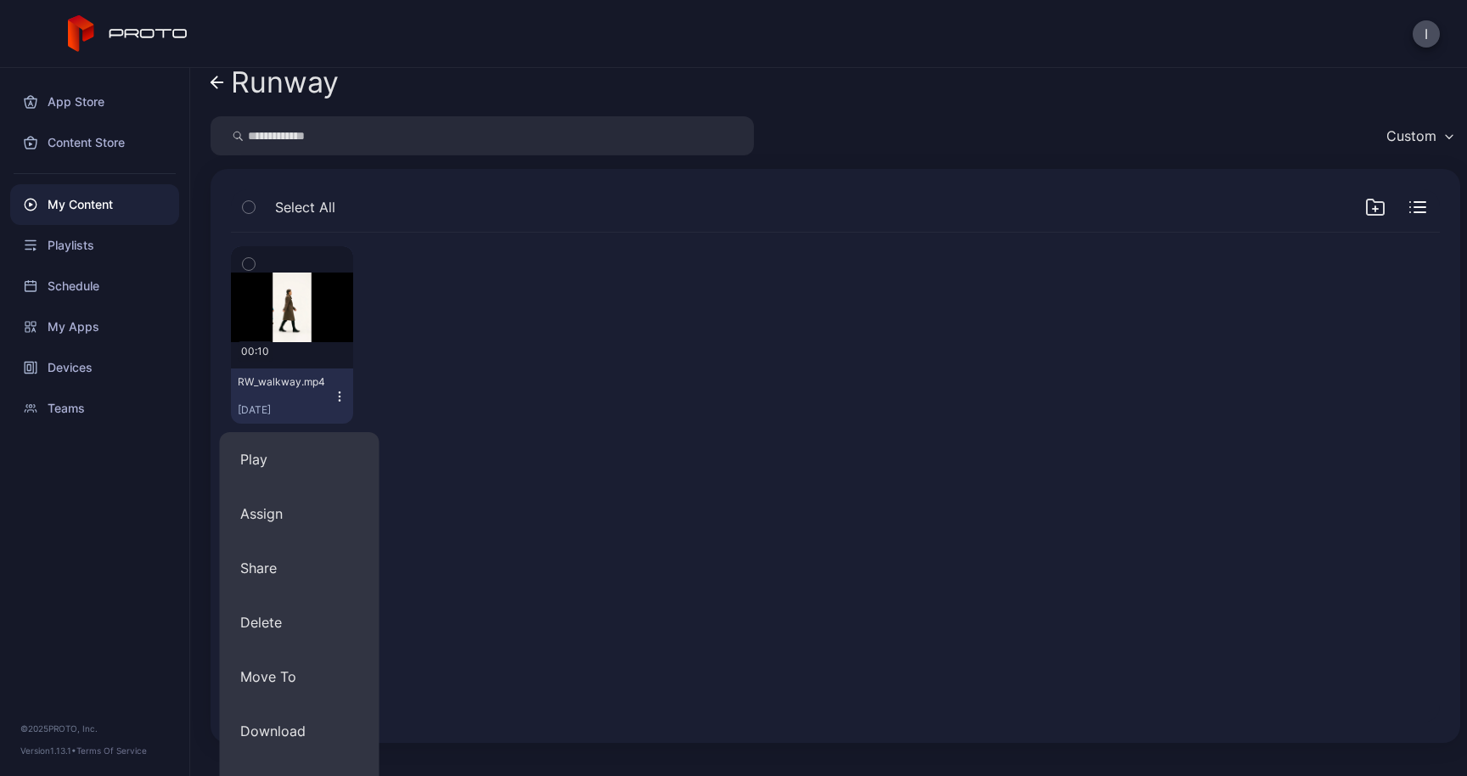
scroll to position [165, 0]
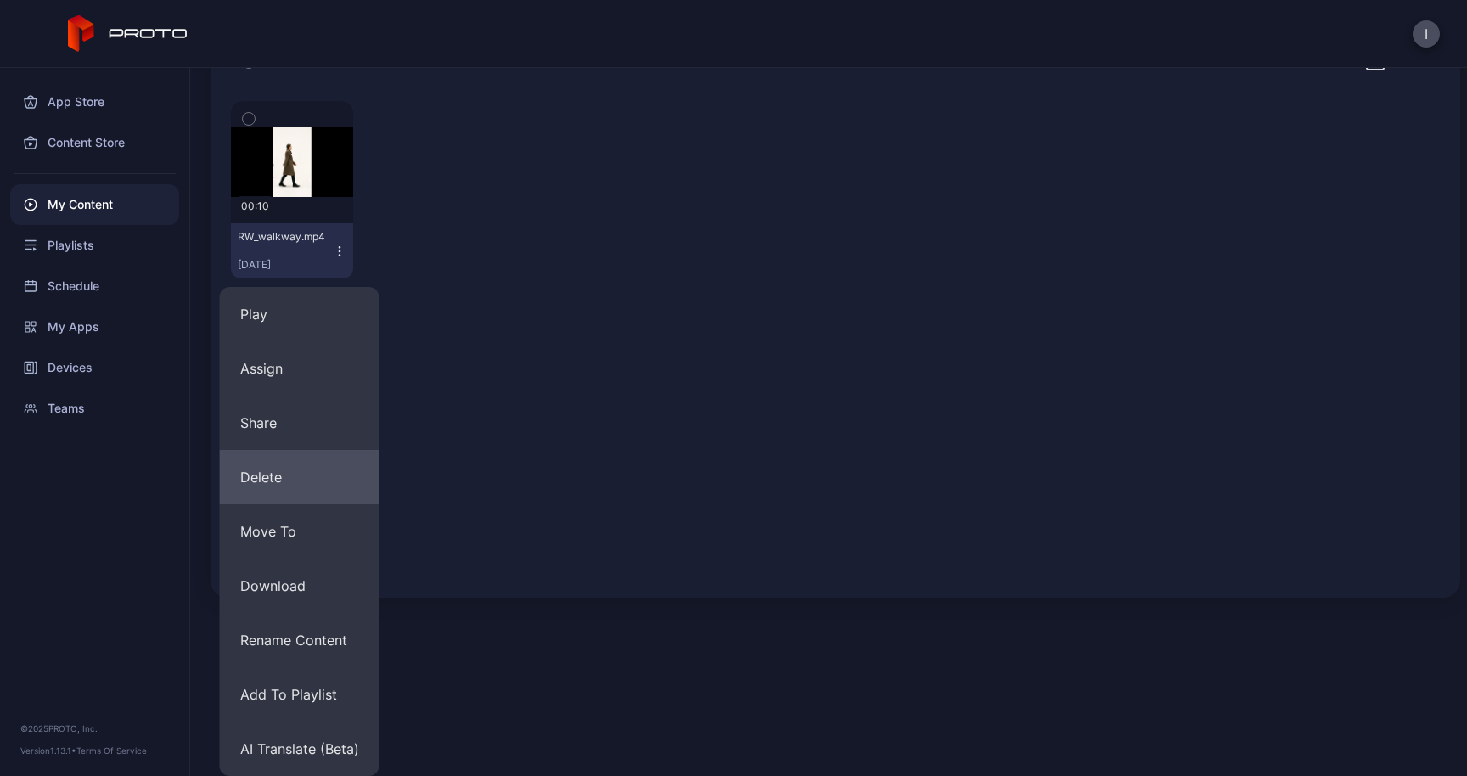
click at [283, 480] on button "Delete" at bounding box center [300, 477] width 160 height 54
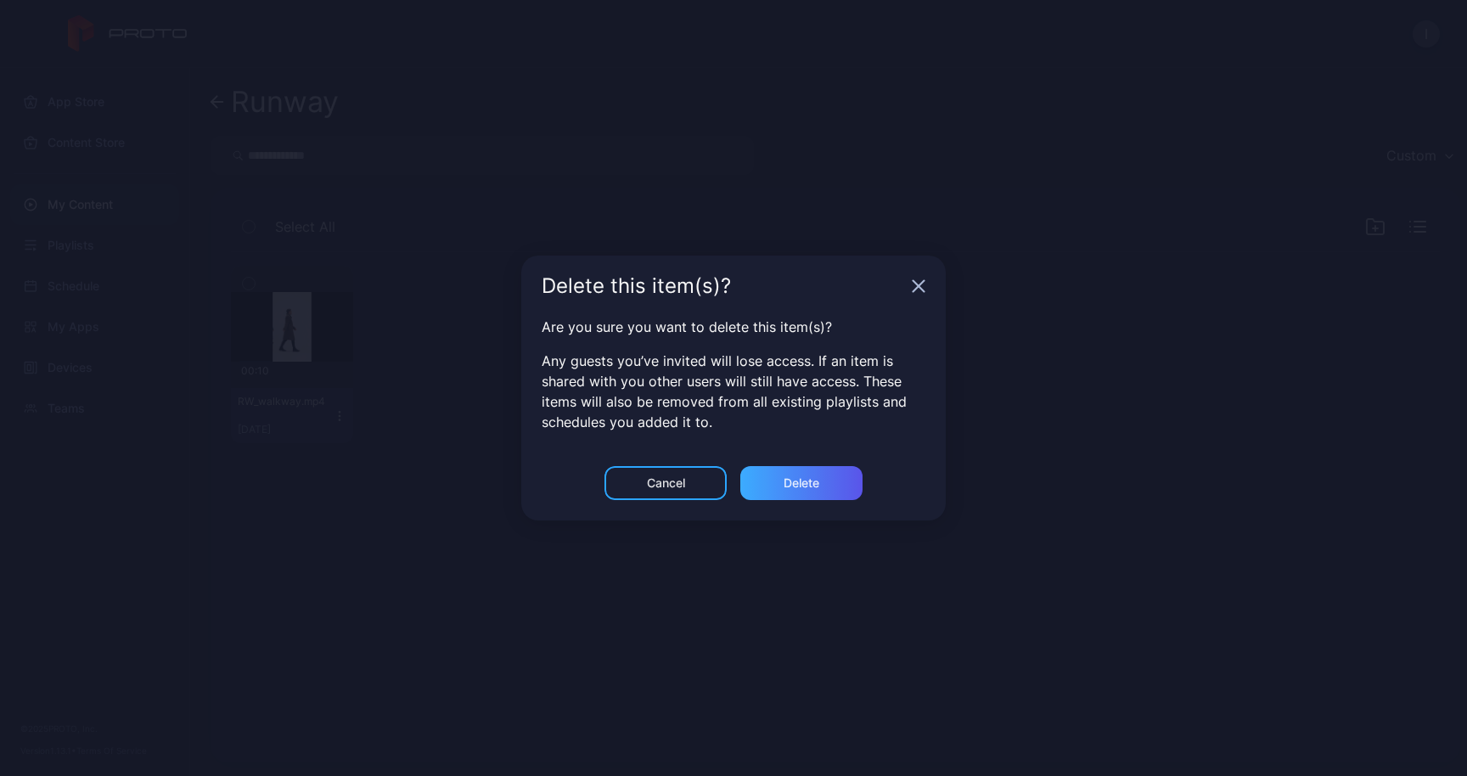
click at [812, 482] on div "Delete" at bounding box center [802, 483] width 36 height 14
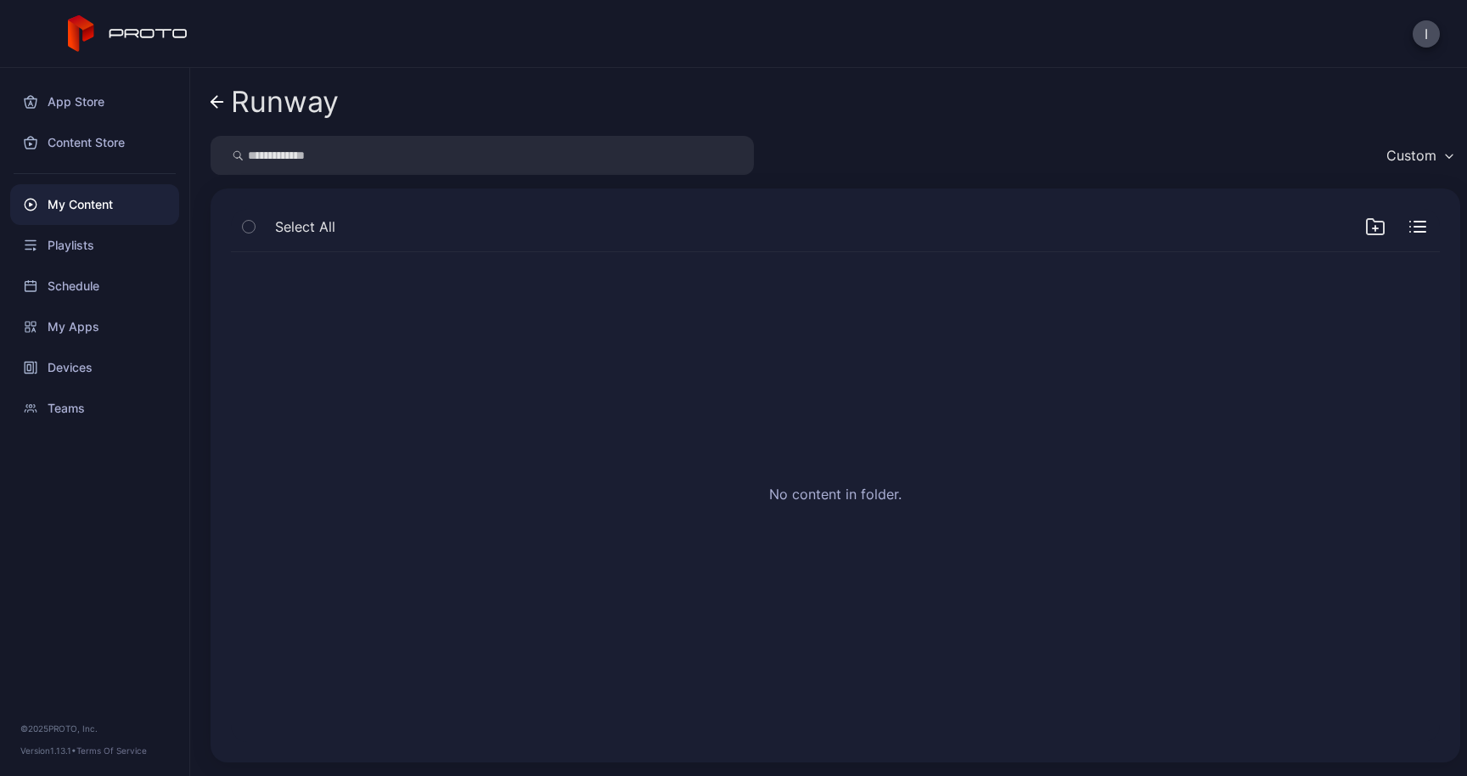
click at [82, 200] on div "My Content" at bounding box center [94, 204] width 169 height 41
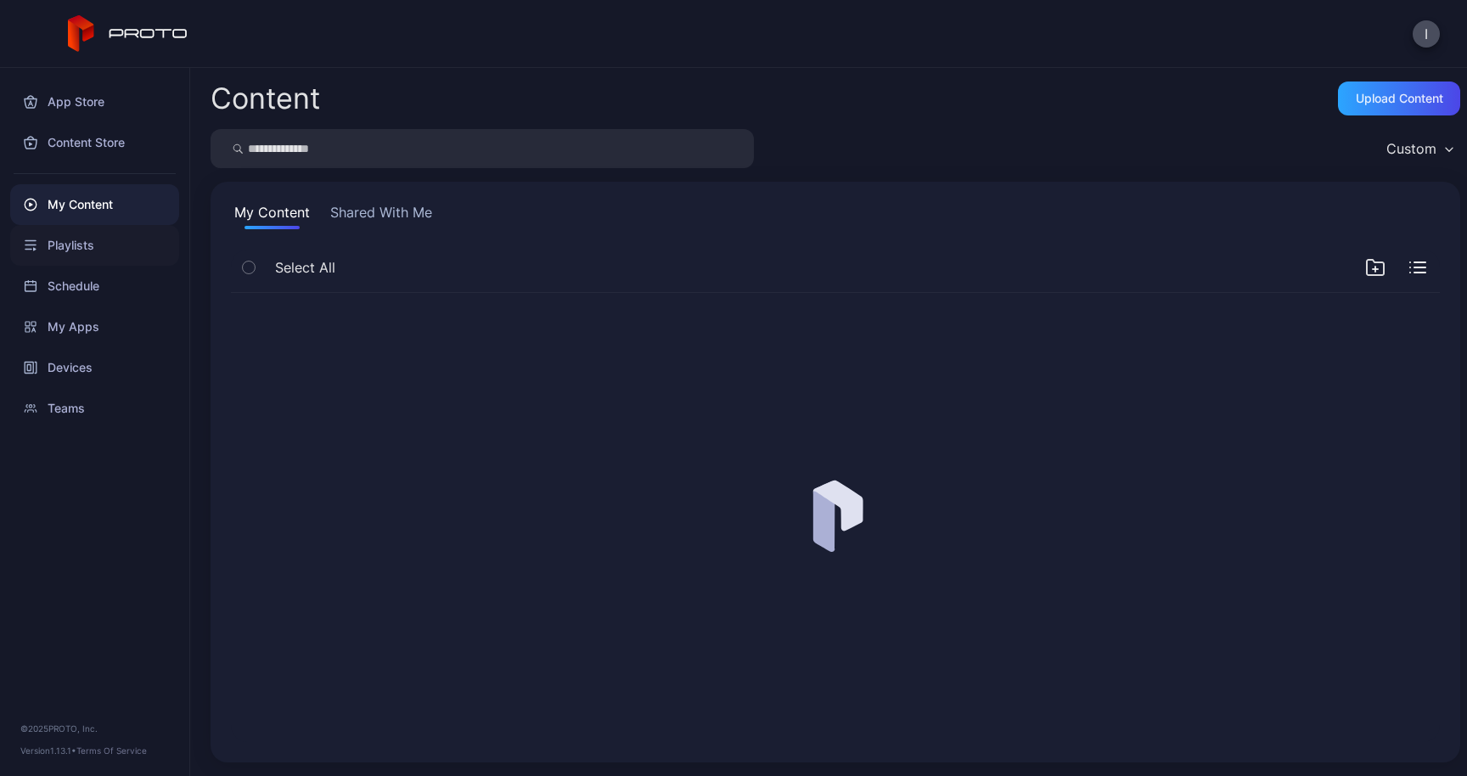
click at [87, 250] on div "Playlists" at bounding box center [94, 245] width 169 height 41
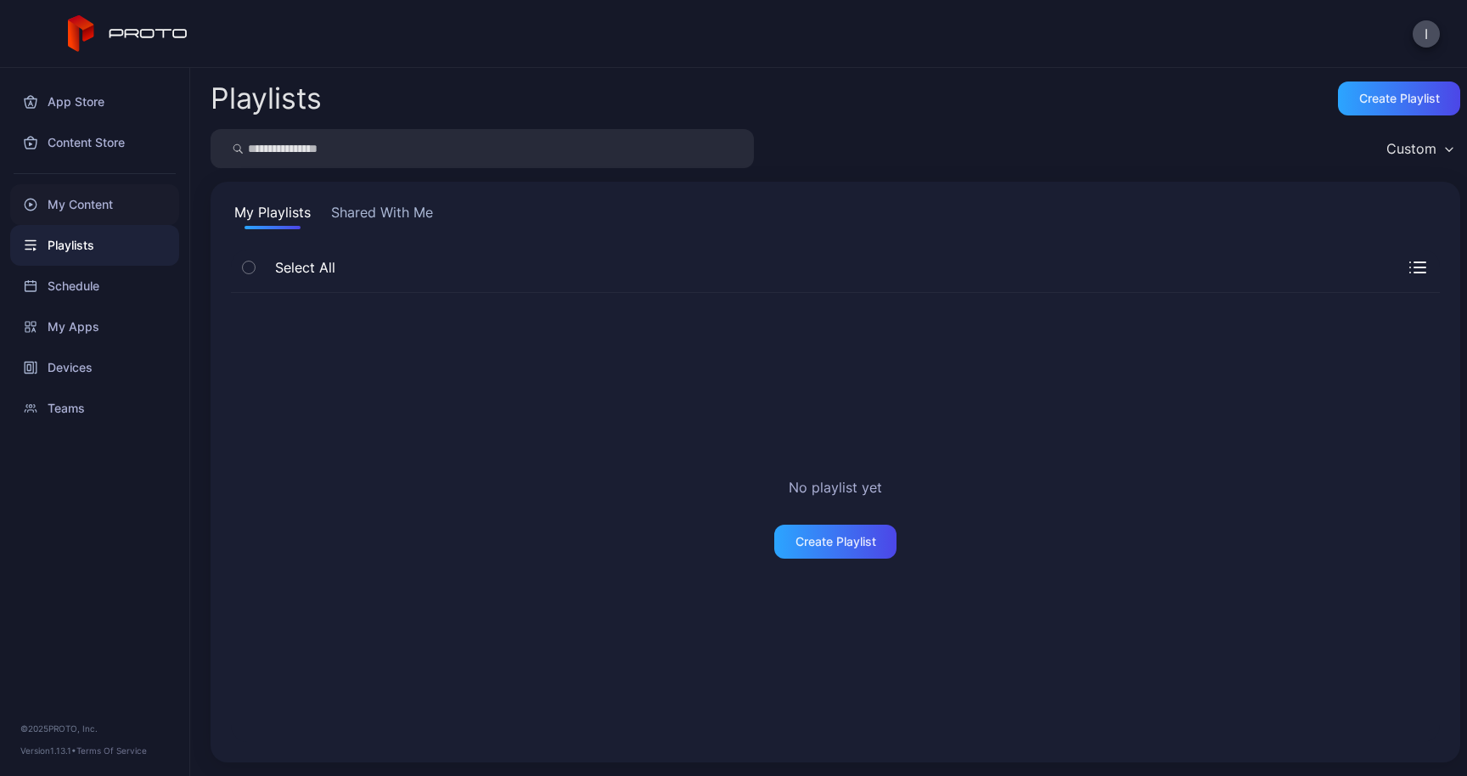
click at [97, 197] on div "My Content" at bounding box center [94, 204] width 169 height 41
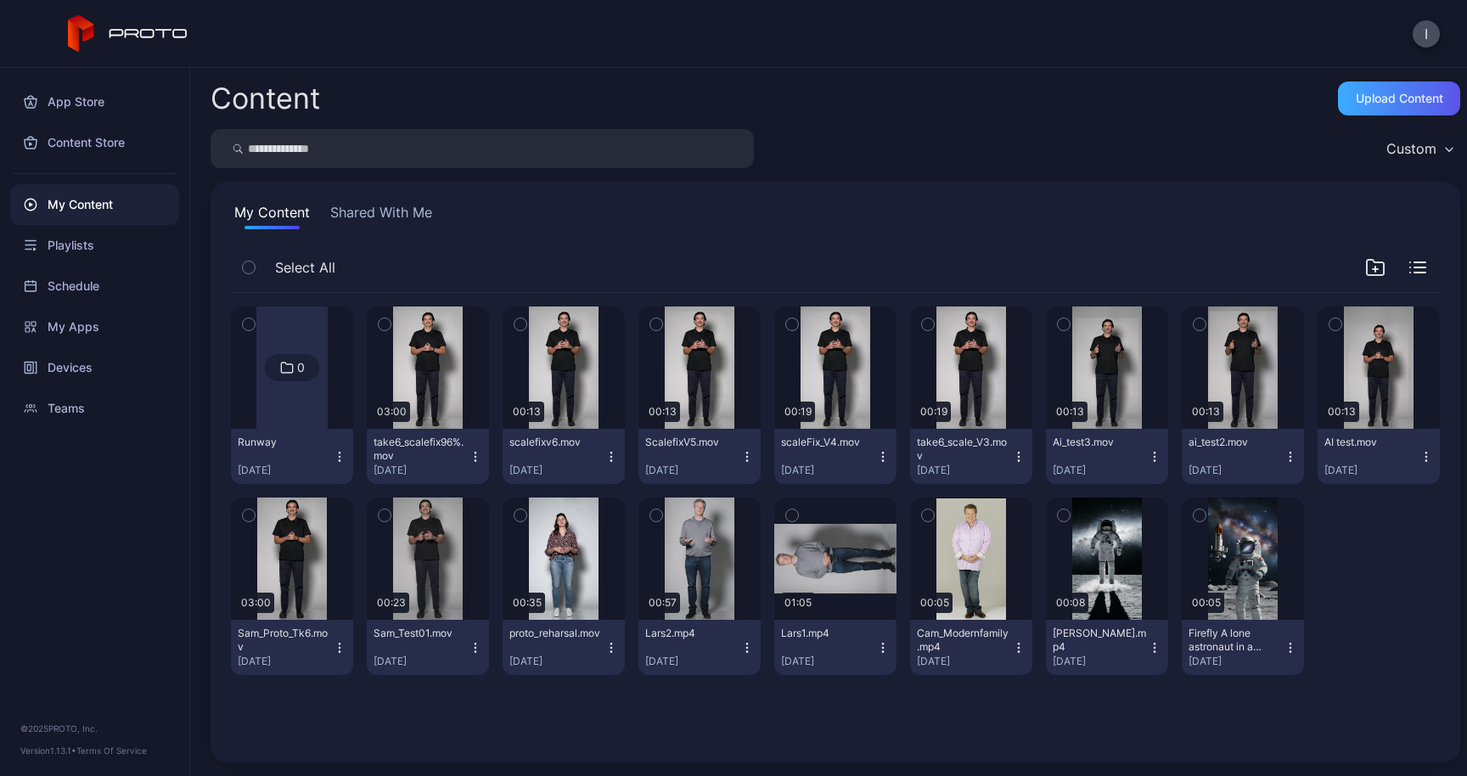
click at [1356, 93] on div "Upload Content" at bounding box center [1399, 99] width 87 height 14
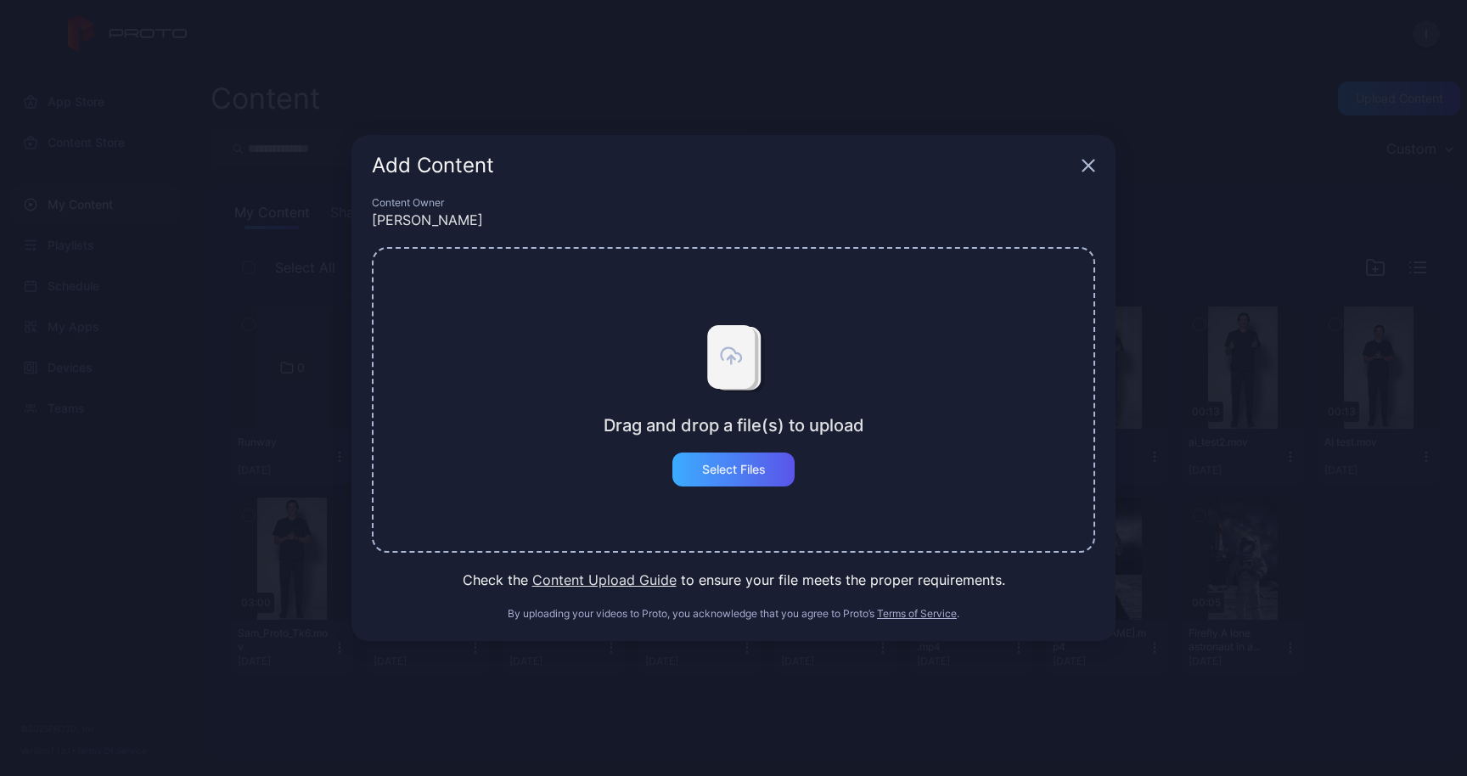
click at [759, 458] on div "Select Files" at bounding box center [733, 470] width 122 height 34
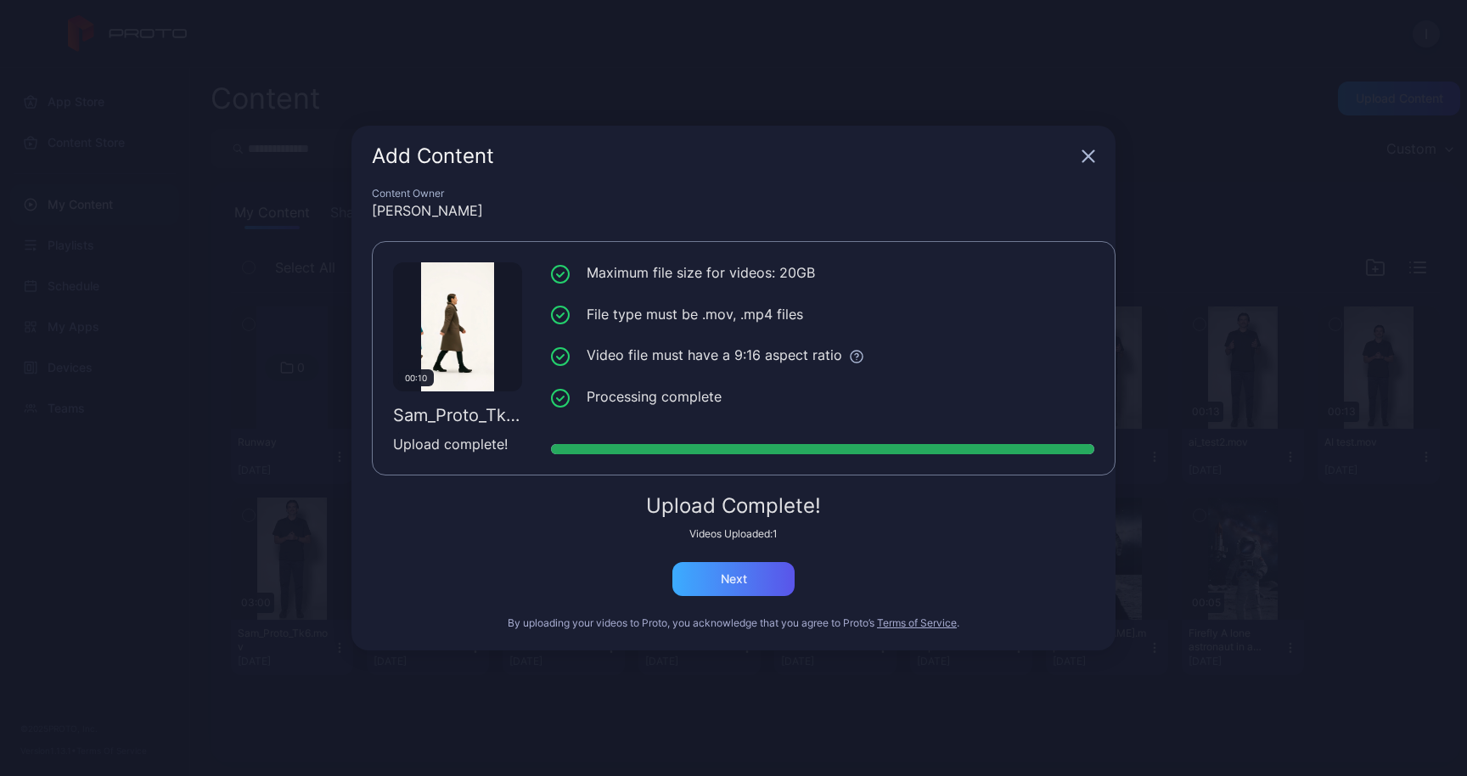
click at [714, 572] on div "Next" at bounding box center [733, 579] width 122 height 34
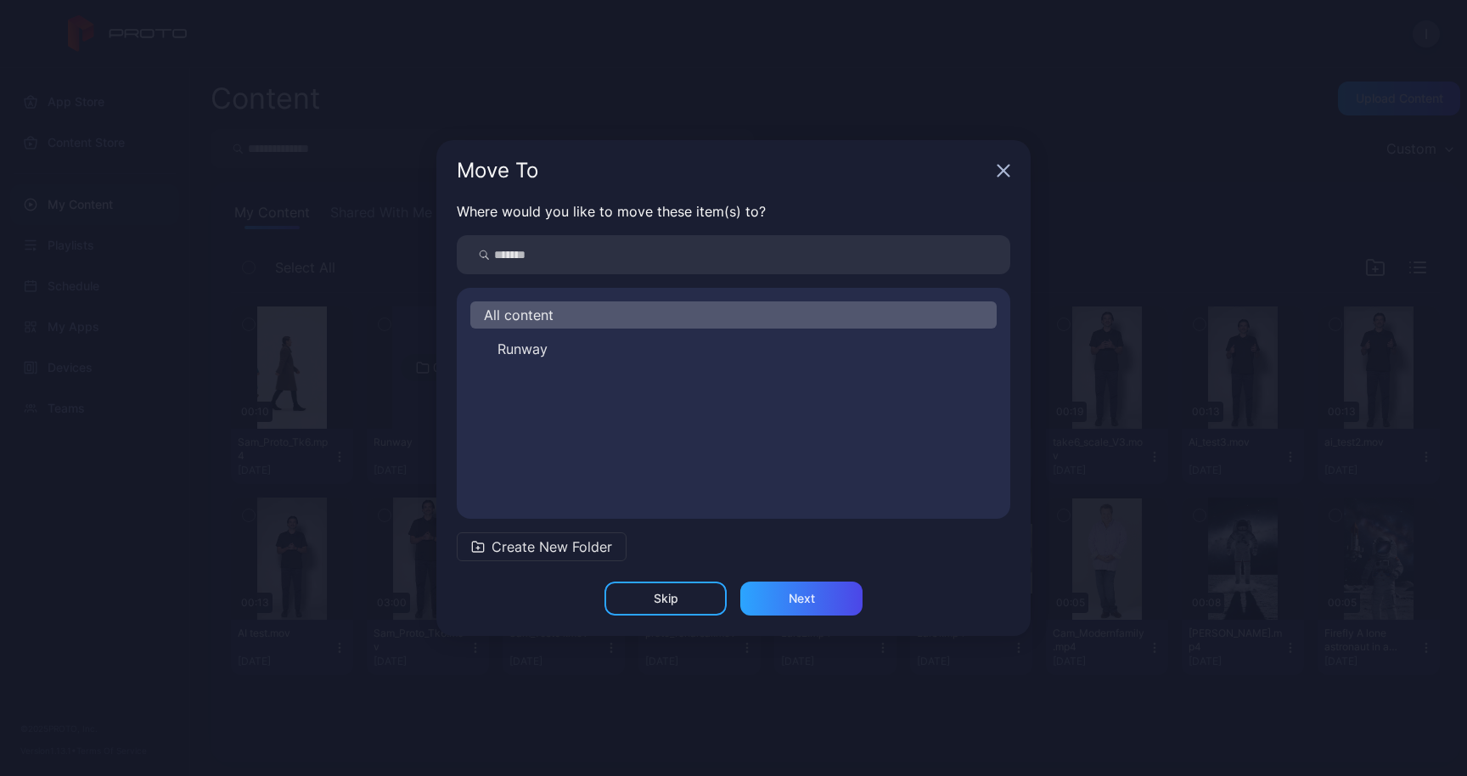
click at [666, 610] on div "Skip" at bounding box center [666, 599] width 122 height 34
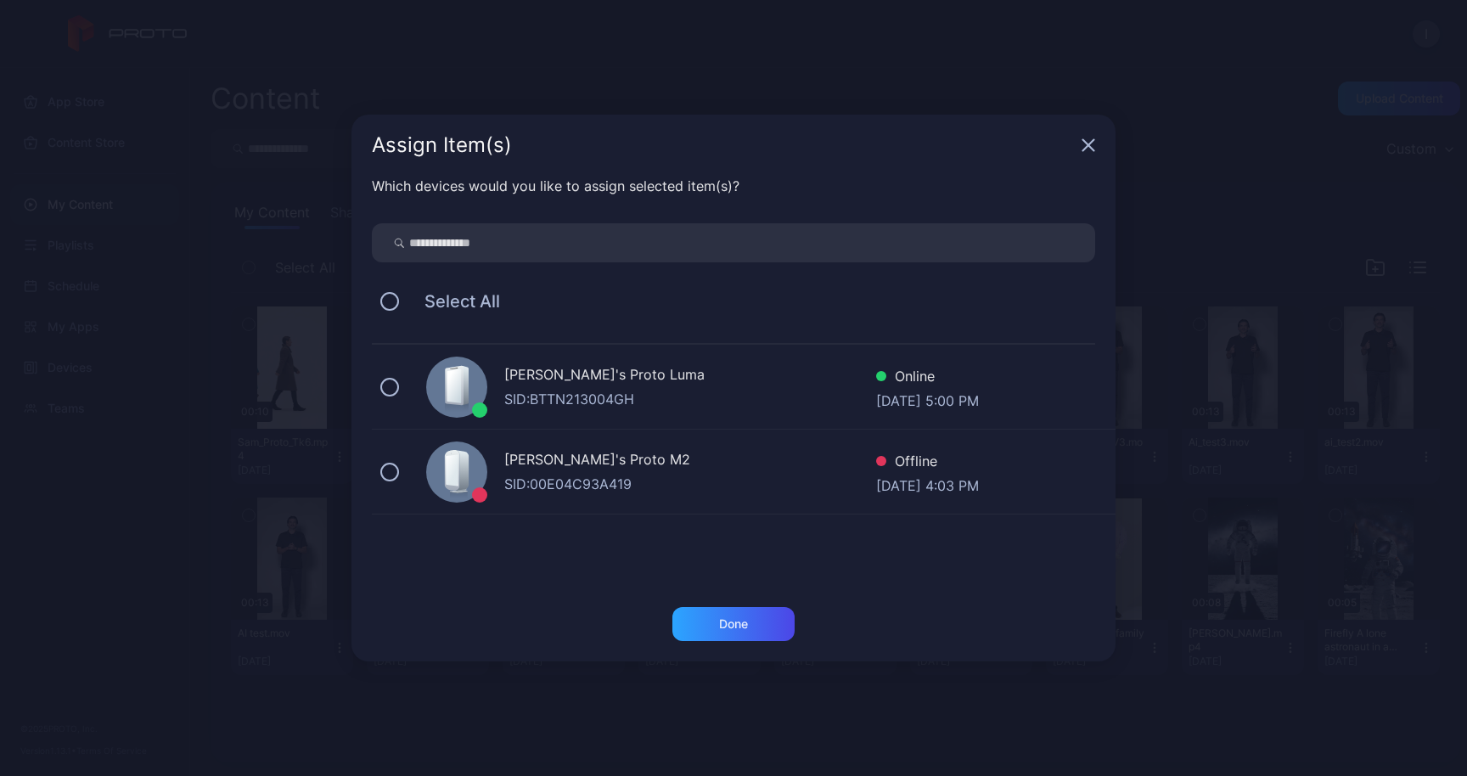
click at [730, 402] on div "SID: BTTN213004GH" at bounding box center [690, 399] width 372 height 20
click at [751, 631] on div "Done" at bounding box center [733, 624] width 122 height 34
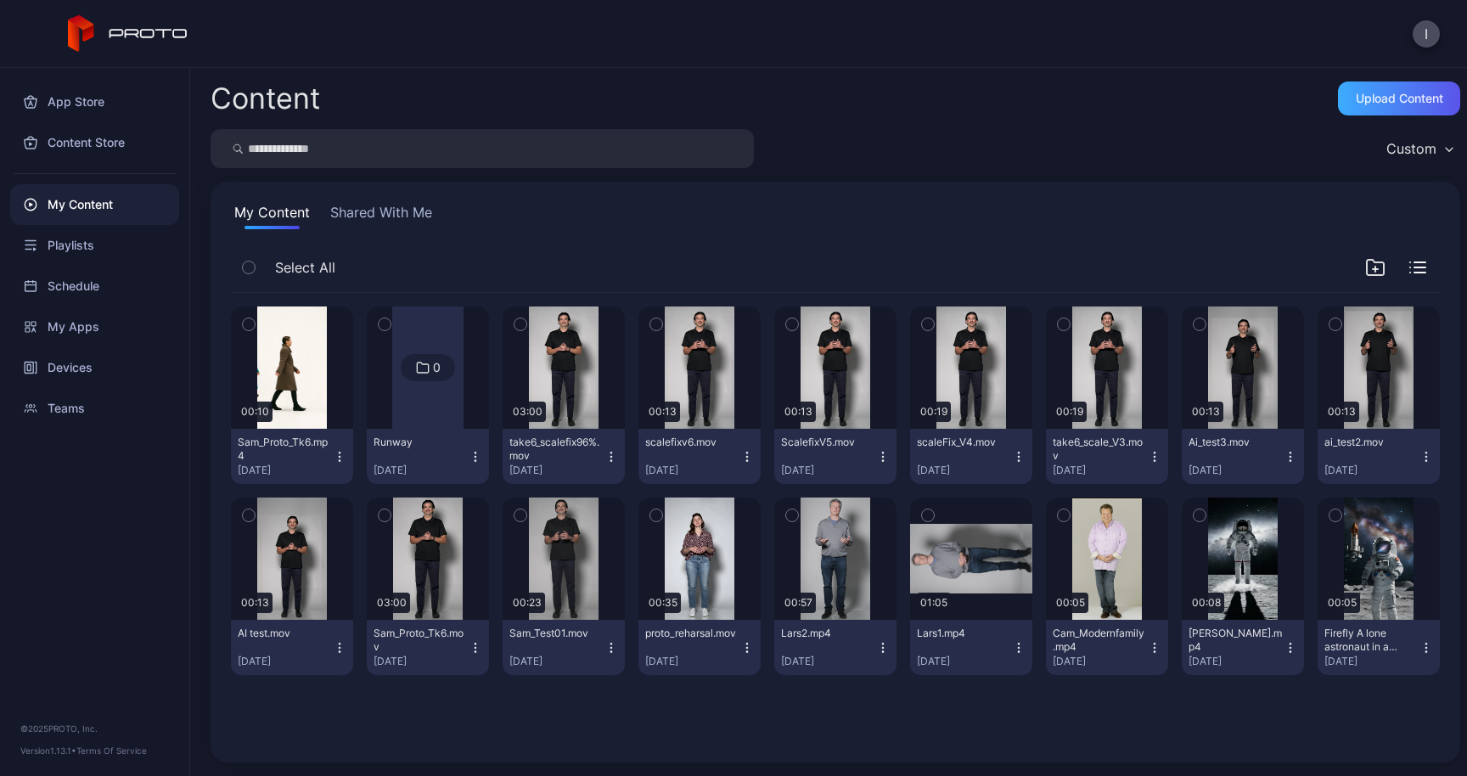
click at [1363, 95] on div "Upload Content" at bounding box center [1399, 99] width 87 height 14
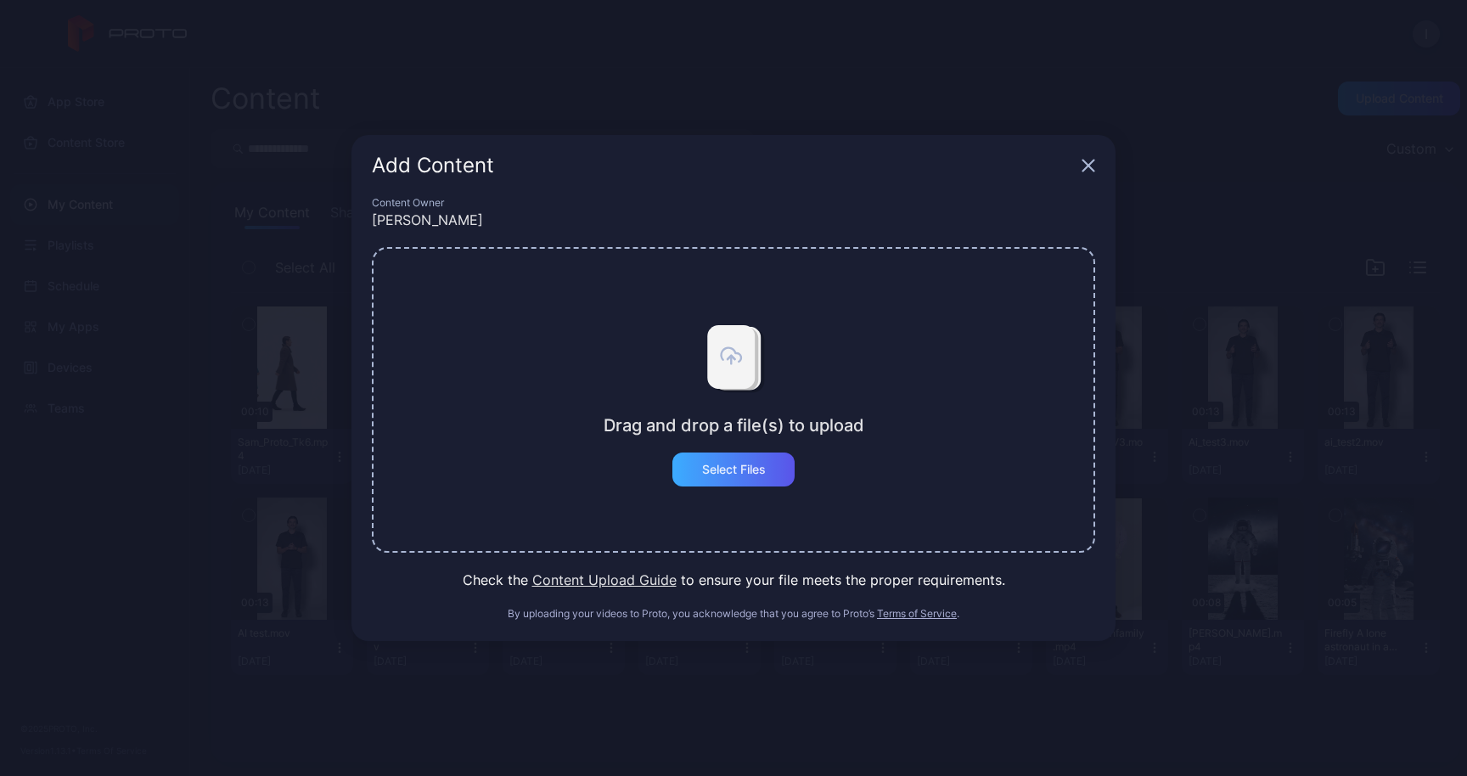
click at [764, 467] on div "Select Files" at bounding box center [734, 470] width 64 height 14
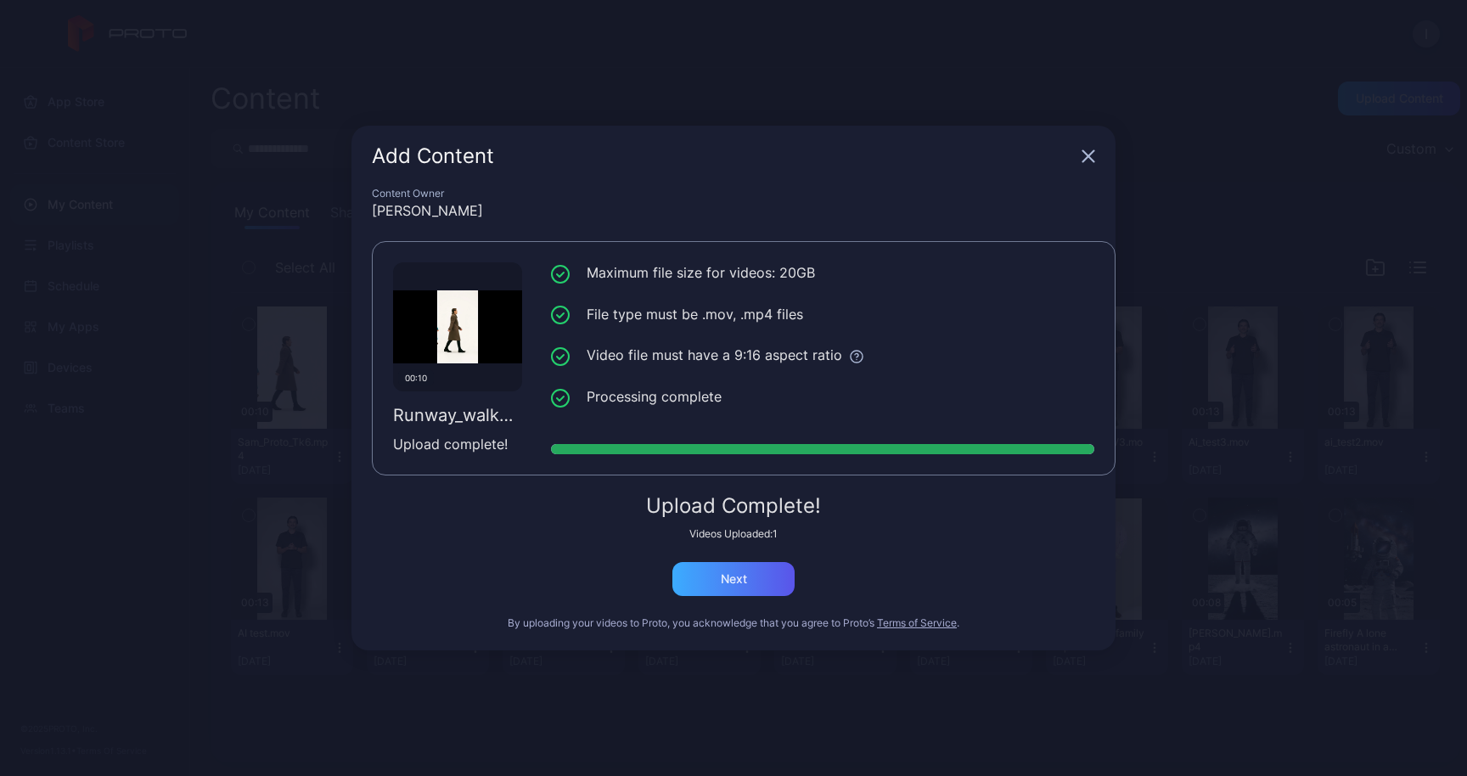
click at [723, 586] on div "Next" at bounding box center [733, 579] width 122 height 34
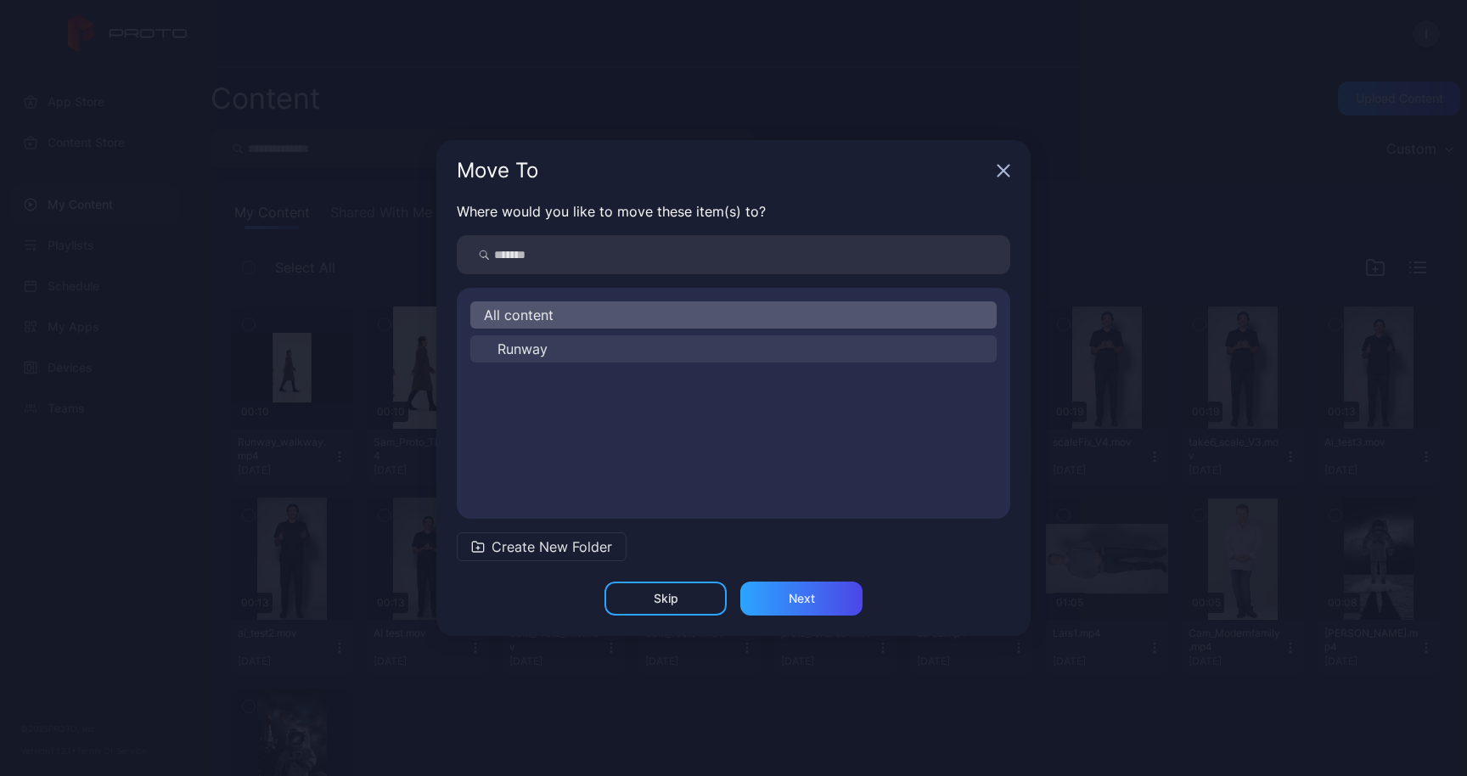
click at [545, 344] on span "Runway" at bounding box center [523, 349] width 50 height 20
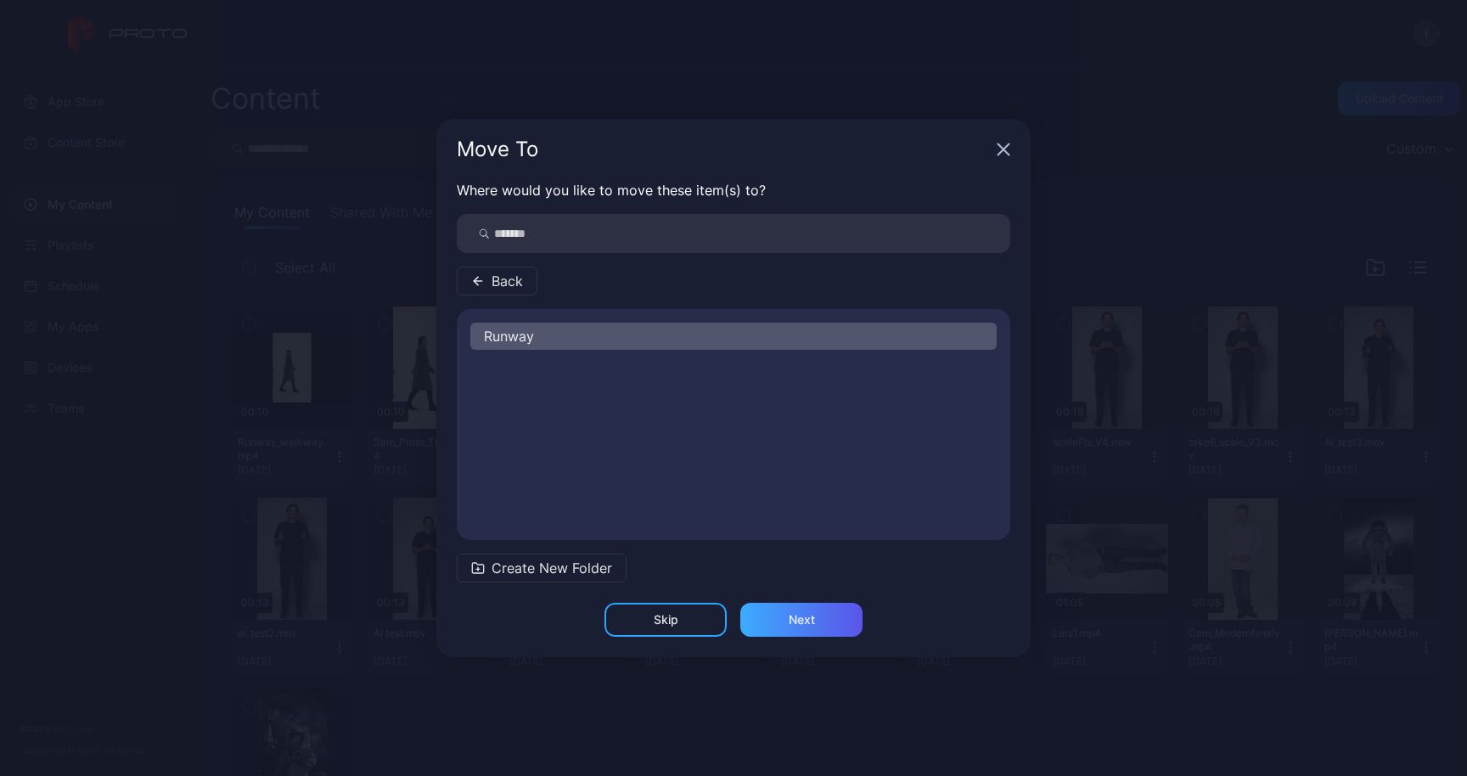
click at [836, 625] on div "Next" at bounding box center [801, 620] width 122 height 34
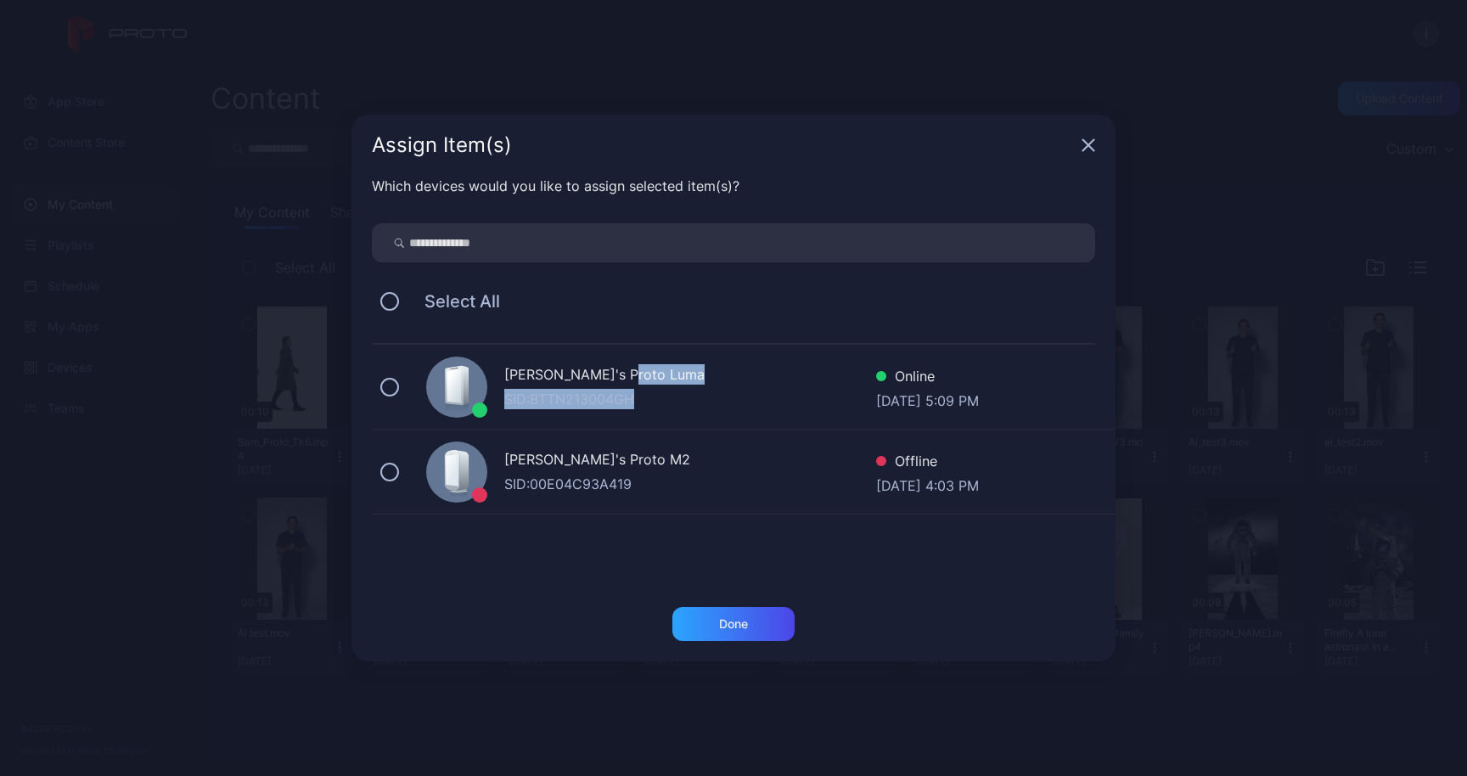
click at [667, 388] on div "[PERSON_NAME]'s Proto [PERSON_NAME]: BTTN213004GH" at bounding box center [690, 386] width 372 height 45
click at [745, 622] on div "Done" at bounding box center [733, 624] width 29 height 14
